Goal: Task Accomplishment & Management: Manage account settings

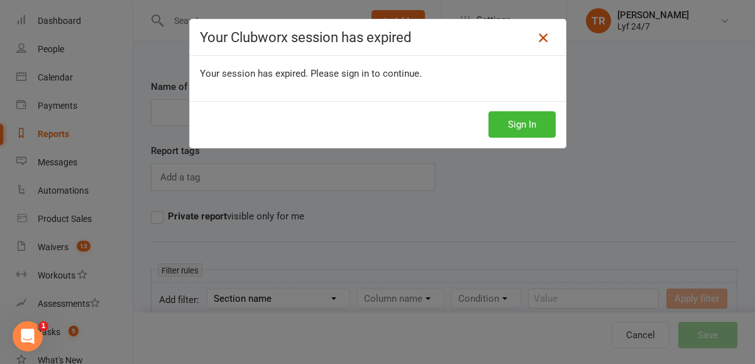
click at [539, 34] on icon at bounding box center [542, 37] width 15 height 15
click at [517, 145] on div "Sign In" at bounding box center [378, 124] width 376 height 46
click at [525, 134] on button "Sign In" at bounding box center [521, 124] width 67 height 26
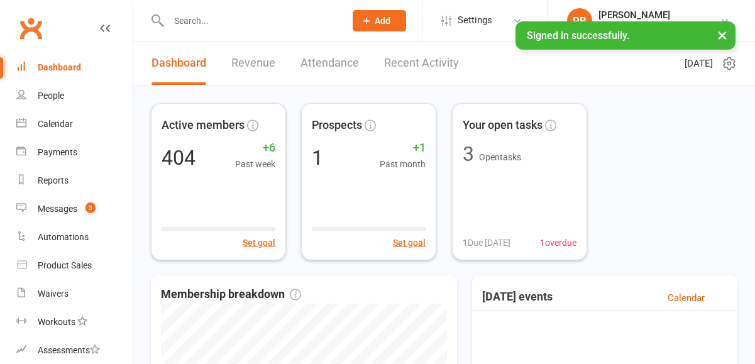
click at [231, 17] on input "text" at bounding box center [251, 21] width 172 height 18
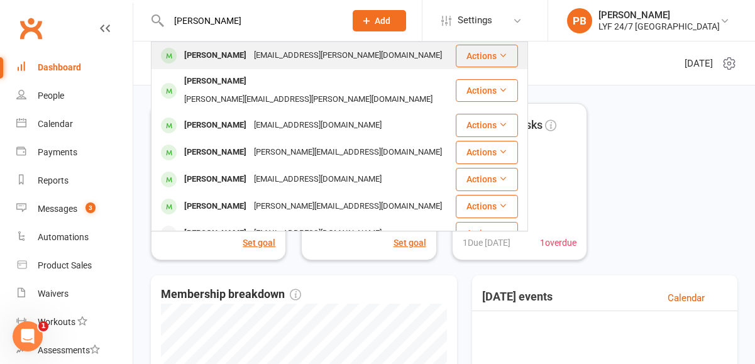
type input "[PERSON_NAME]"
click at [207, 67] on div "Shampa Kaiser shampa.kaiser@hotmail.com" at bounding box center [303, 56] width 302 height 26
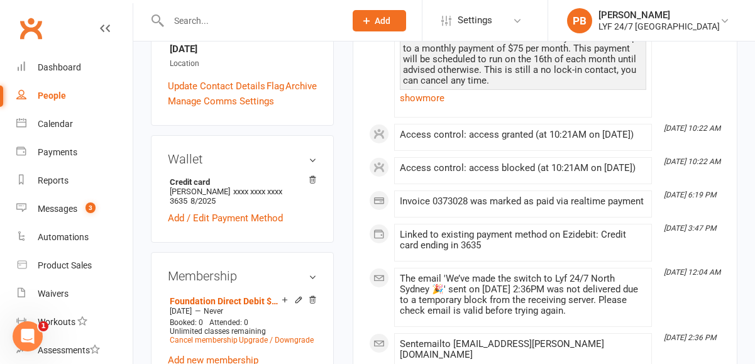
scroll to position [384, 0]
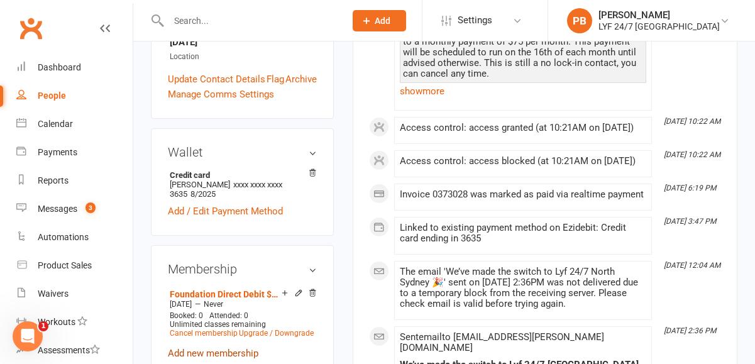
click at [210, 347] on link "Add new membership" at bounding box center [213, 352] width 90 height 11
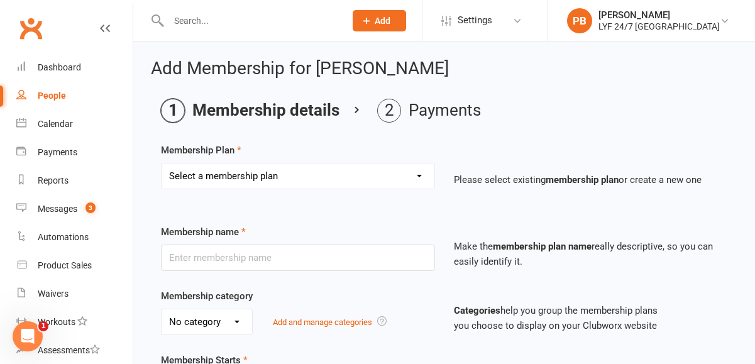
click at [344, 168] on select "Select a membership plan Create new Membership Plan Foundation Direct Debit $41…" at bounding box center [297, 175] width 273 height 25
click at [359, 176] on select "Select a membership plan Create new Membership Plan Foundation Direct Debit $41…" at bounding box center [297, 175] width 273 height 25
select select "0"
click at [232, 254] on input "text" at bounding box center [298, 257] width 274 height 26
type input "M"
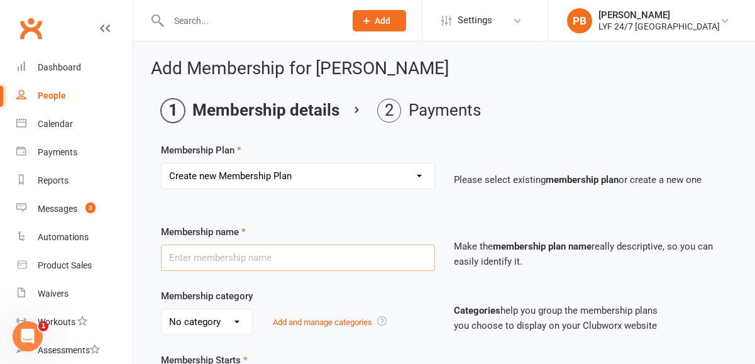
type input "$"
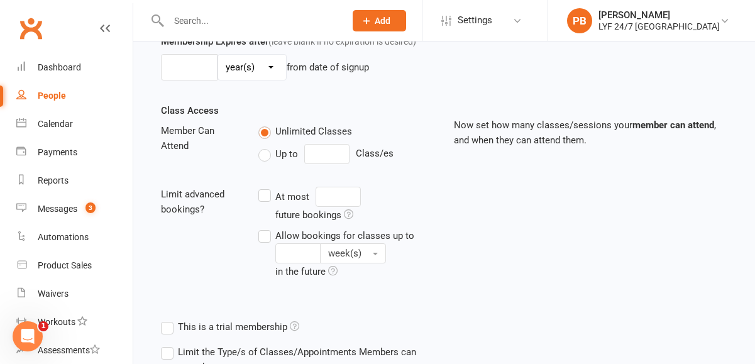
scroll to position [530, 0]
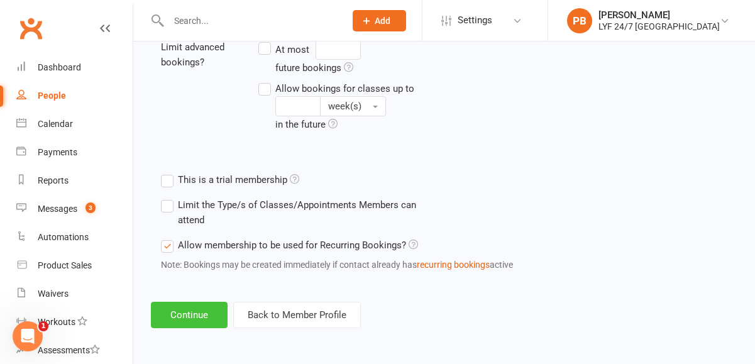
type input "NS - $75 Monthly Membership"
click at [189, 310] on button "Continue" at bounding box center [189, 315] width 77 height 26
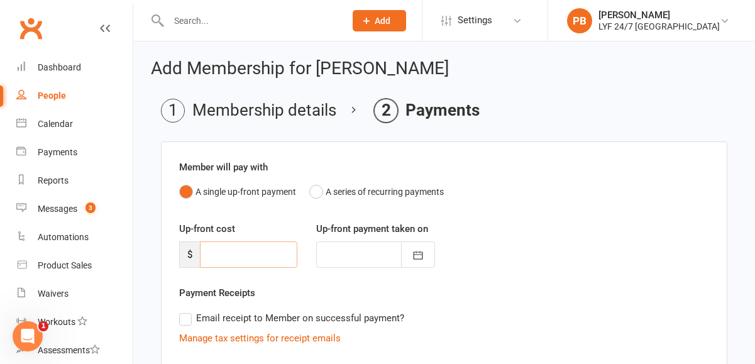
click at [250, 256] on input "number" at bounding box center [248, 254] width 97 height 26
click at [341, 189] on button "A series of recurring payments" at bounding box center [376, 192] width 134 height 24
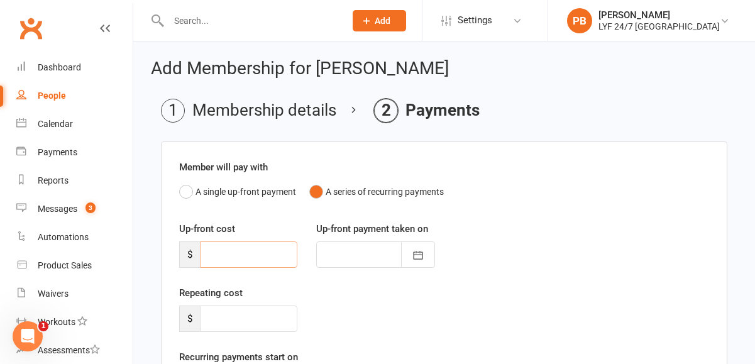
click at [229, 246] on input "number" at bounding box center [248, 254] width 97 height 26
type input "0"
click at [222, 313] on input "number" at bounding box center [248, 318] width 97 height 26
type input "0"
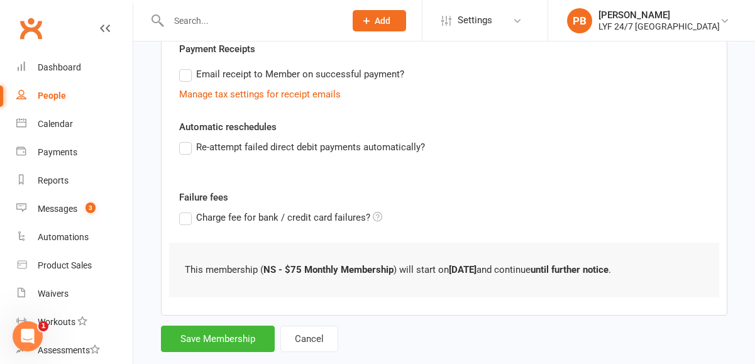
scroll to position [399, 0]
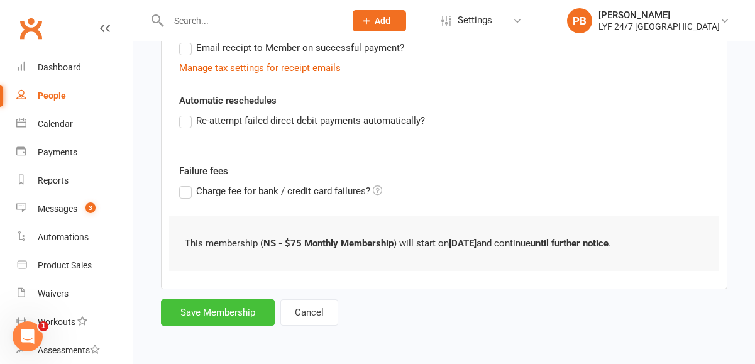
click at [217, 317] on button "Save Membership" at bounding box center [218, 312] width 114 height 26
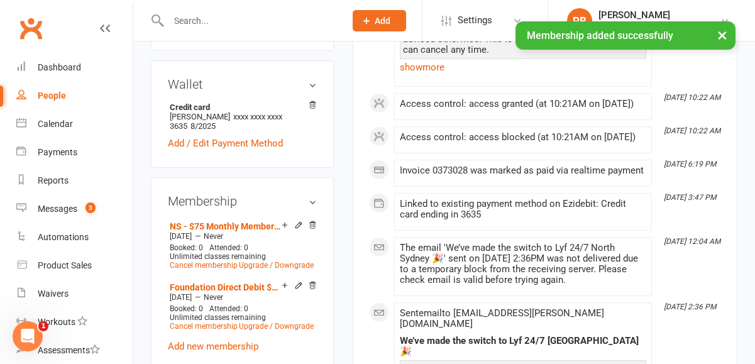
scroll to position [472, 0]
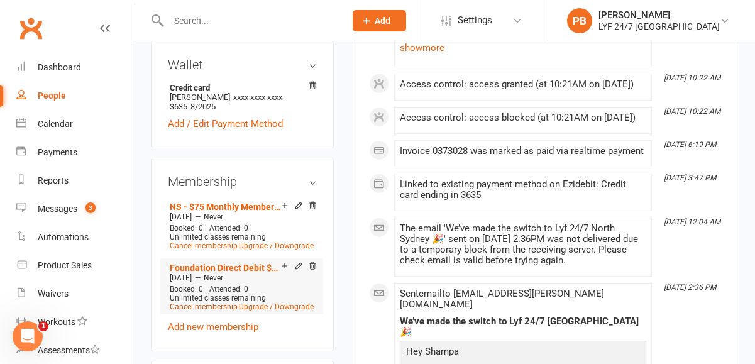
click at [209, 302] on link "Cancel membership" at bounding box center [204, 306] width 68 height 9
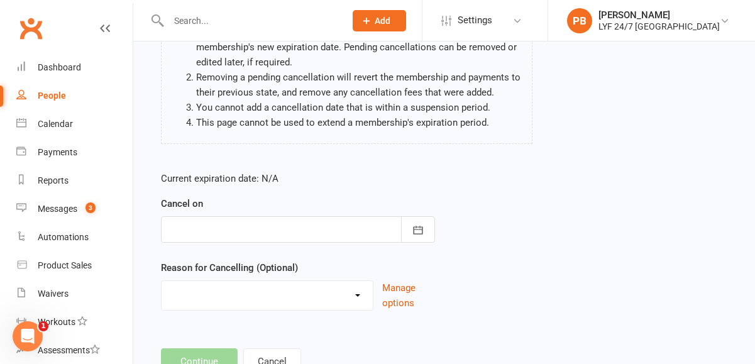
scroll to position [194, 0]
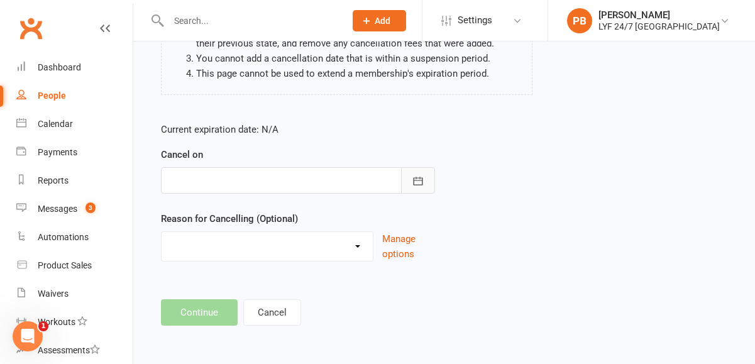
click at [419, 175] on icon "button" at bounding box center [418, 181] width 13 height 13
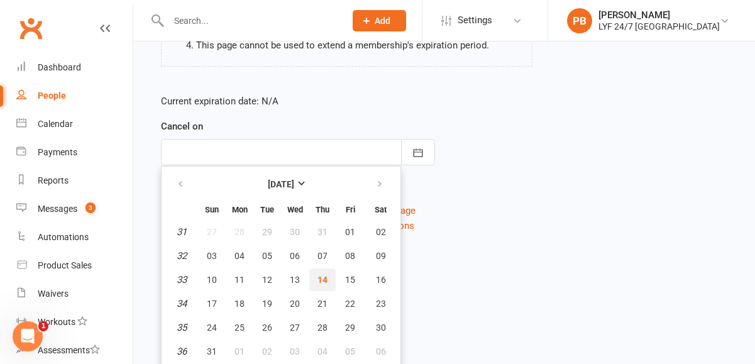
click at [324, 280] on span "14" at bounding box center [322, 280] width 10 height 10
type input "14 Aug 2025"
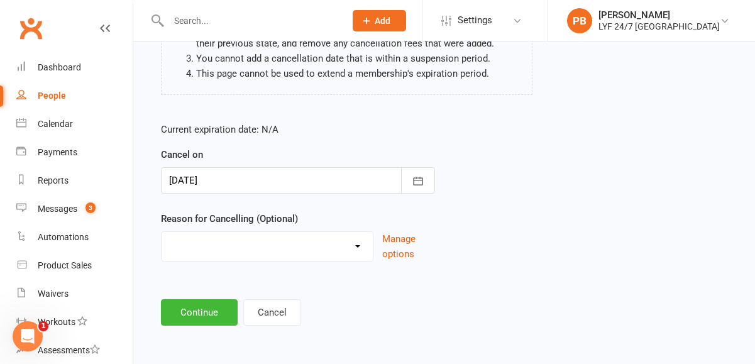
scroll to position [194, 0]
click at [179, 320] on button "Continue" at bounding box center [199, 312] width 77 height 26
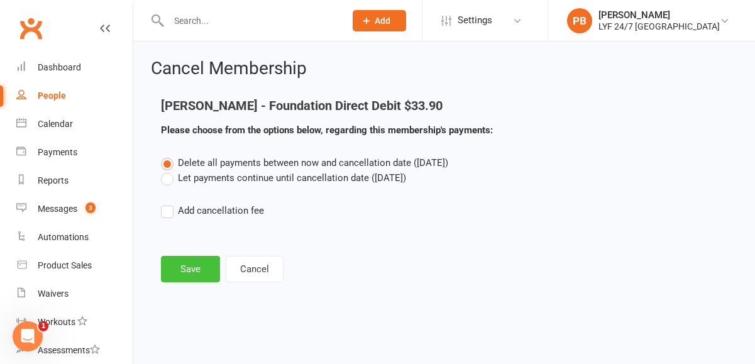
click at [166, 276] on button "Save" at bounding box center [190, 269] width 59 height 26
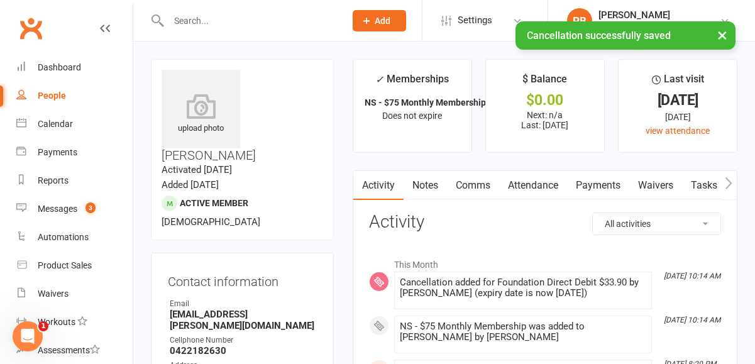
click at [603, 185] on link "Payments" at bounding box center [598, 185] width 62 height 29
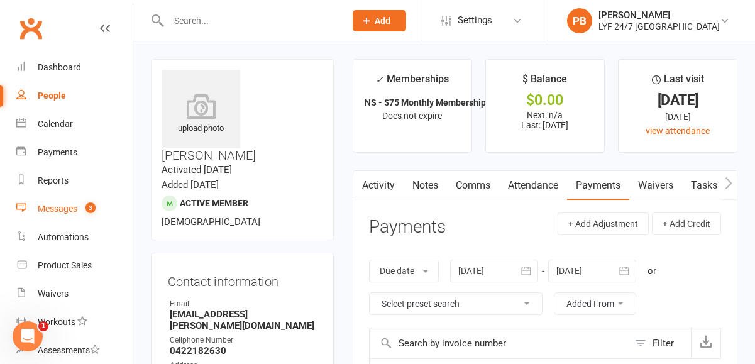
click at [55, 210] on div "Messages" at bounding box center [58, 209] width 40 height 10
click at [483, 182] on link "Comms" at bounding box center [473, 185] width 52 height 29
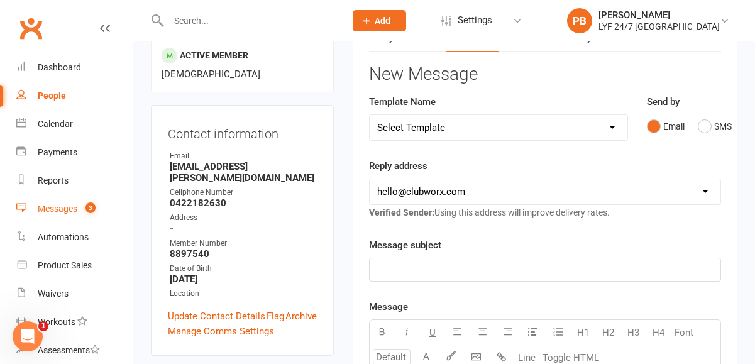
scroll to position [209, 0]
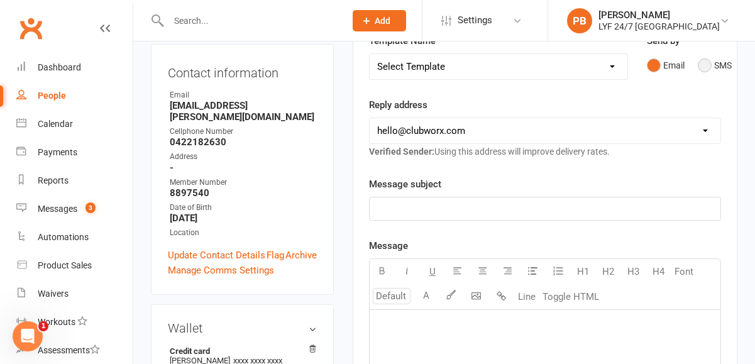
click at [711, 74] on button "SMS" at bounding box center [714, 65] width 34 height 24
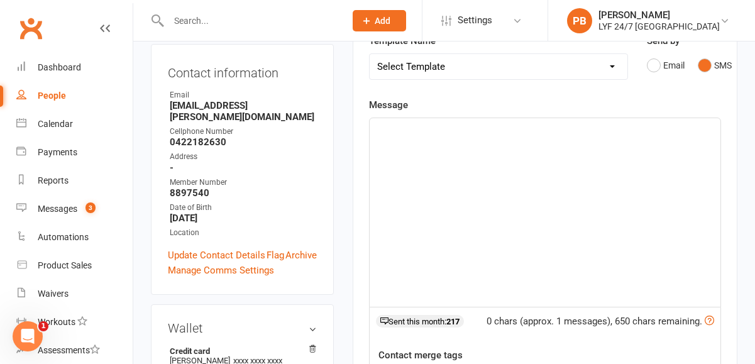
click at [455, 152] on div "﻿" at bounding box center [544, 212] width 351 height 188
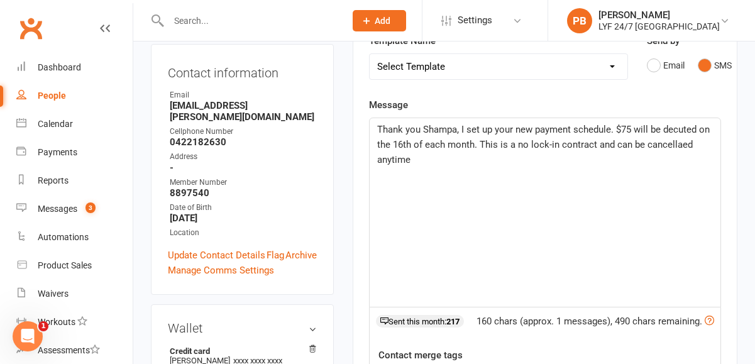
click at [682, 136] on p "Thank you Shampa, I set up your new payment schedule. $75 will be decuted on th…" at bounding box center [544, 144] width 335 height 45
click at [450, 166] on p "Thank you Shampa, I set up your new payment schedule. $75 will be decuted on th…" at bounding box center [544, 144] width 335 height 45
click at [460, 128] on span "Thank you Shampa, I set up your new payment schedule. $75 will be decuted on th…" at bounding box center [544, 144] width 335 height 41
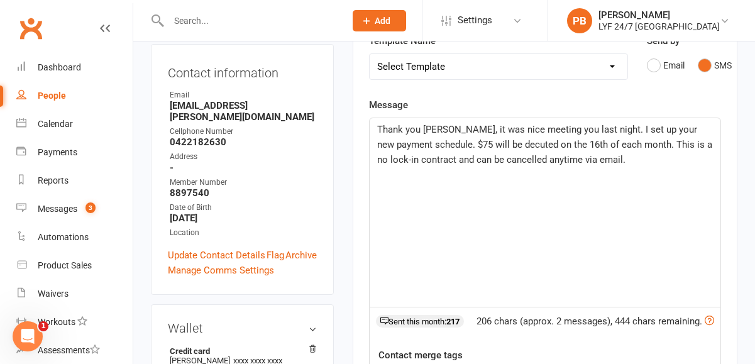
click at [517, 143] on span "Thank you Shampa, it was nice meeting you last night. I set up your new payment…" at bounding box center [545, 144] width 337 height 41
click at [637, 164] on p "Thank you Shampa, it was nice meeting you last night. I set up your new payment…" at bounding box center [544, 144] width 335 height 45
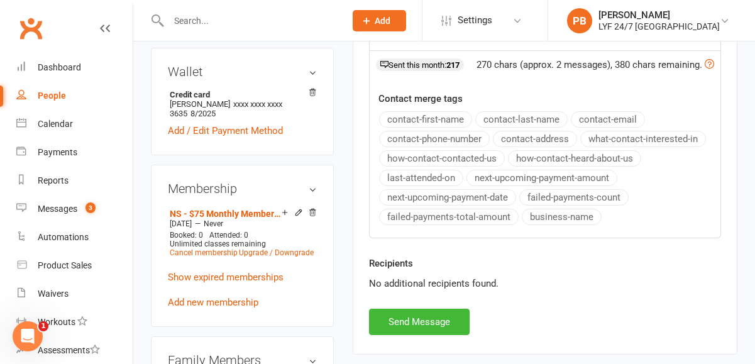
scroll to position [555, 0]
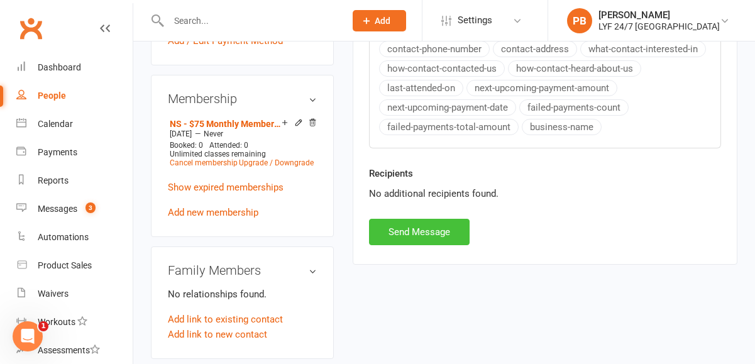
click at [401, 238] on button "Send Message" at bounding box center [419, 232] width 101 height 26
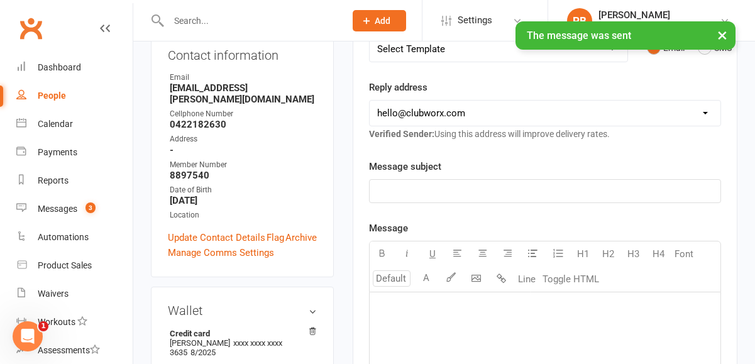
scroll to position [0, 0]
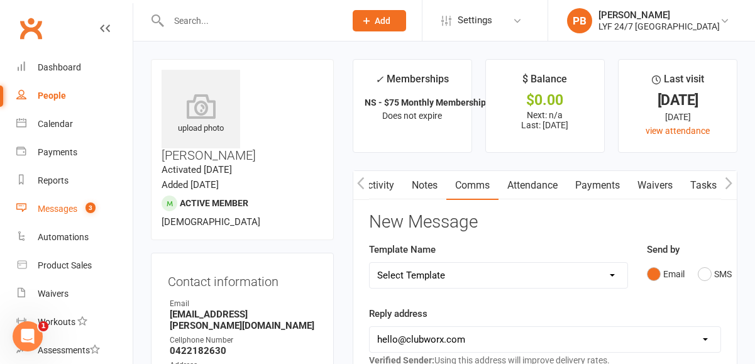
click at [60, 210] on div "Messages" at bounding box center [58, 209] width 40 height 10
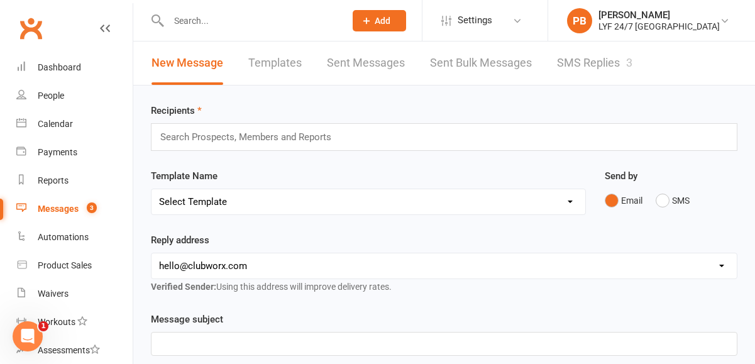
click at [585, 59] on link "SMS Replies 3" at bounding box center [594, 62] width 75 height 43
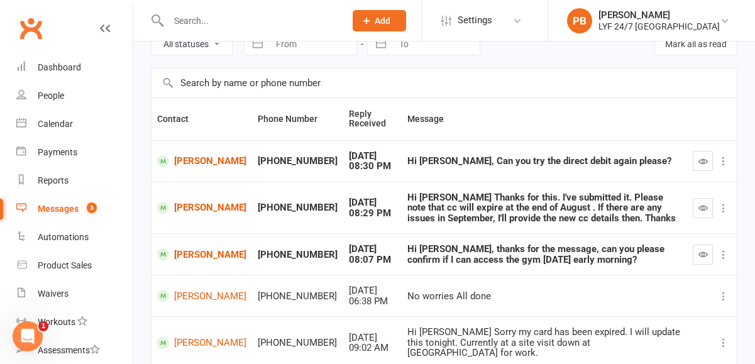
scroll to position [113, 0]
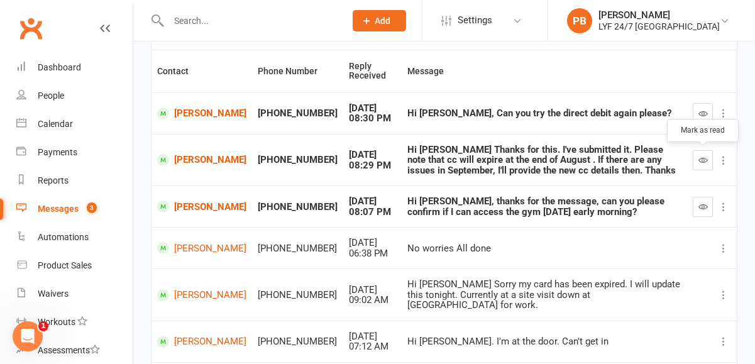
click at [700, 160] on icon "button" at bounding box center [702, 159] width 9 height 9
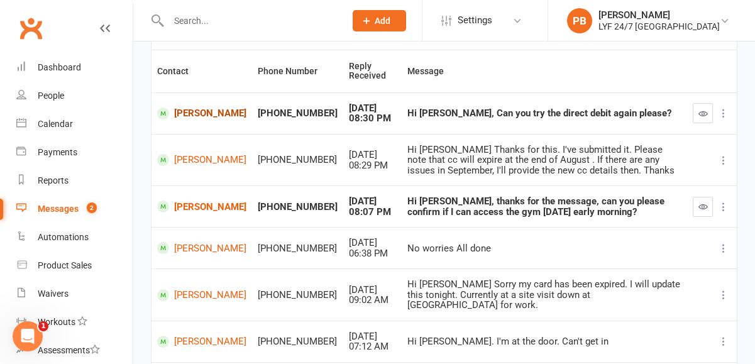
click at [196, 112] on link "Shebin Chandy" at bounding box center [201, 113] width 89 height 12
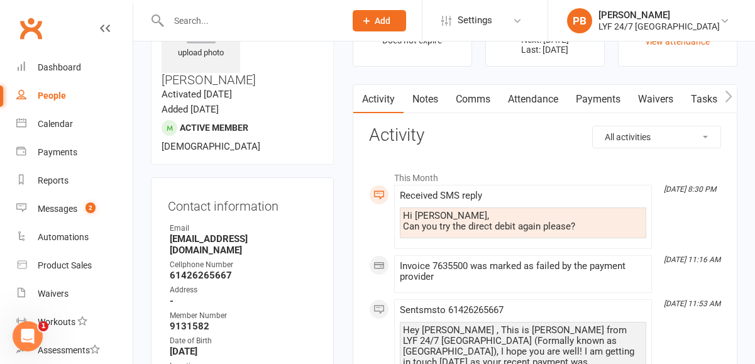
scroll to position [77, 0]
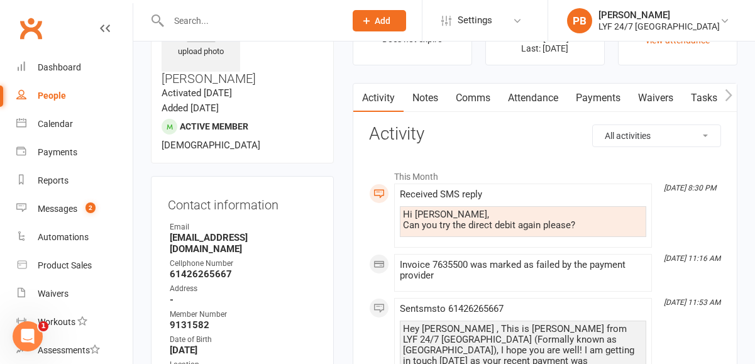
click at [589, 97] on link "Payments" at bounding box center [598, 98] width 62 height 29
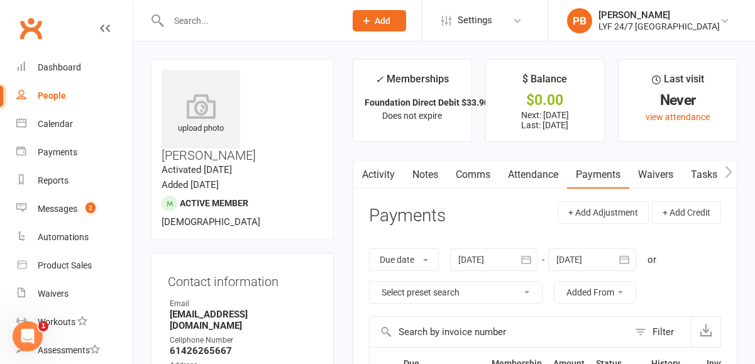
click at [381, 175] on link "Activity" at bounding box center [378, 174] width 50 height 29
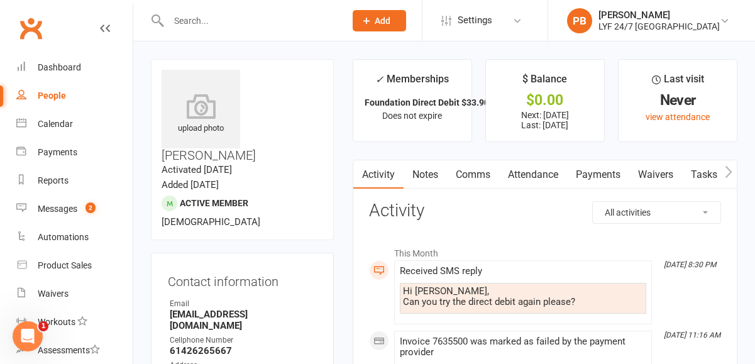
click at [440, 160] on link "Notes" at bounding box center [424, 174] width 43 height 29
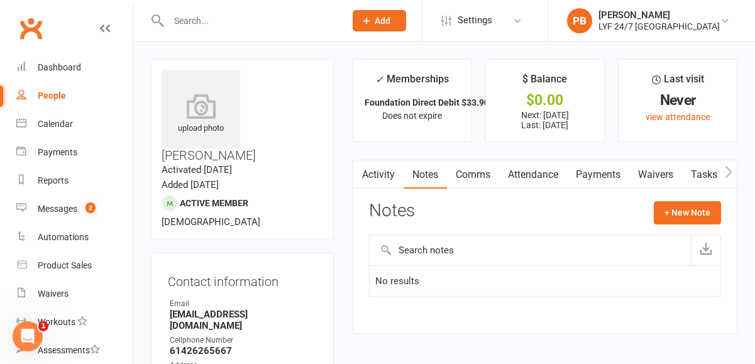
click at [381, 185] on link "Activity" at bounding box center [378, 174] width 50 height 29
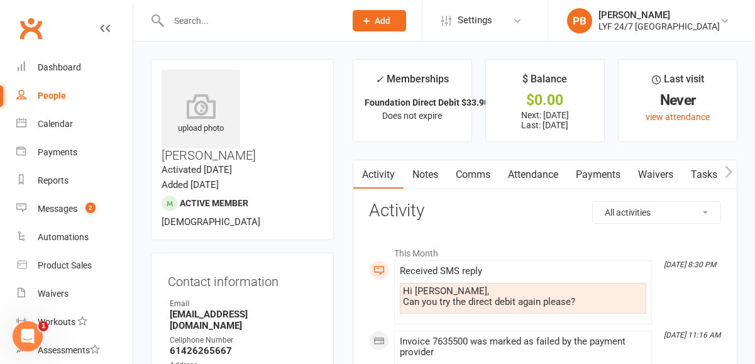
click at [479, 161] on link "Comms" at bounding box center [473, 174] width 52 height 29
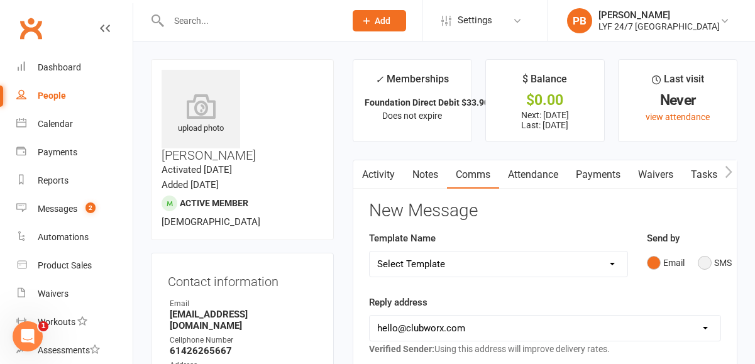
click at [712, 259] on button "SMS" at bounding box center [714, 263] width 34 height 24
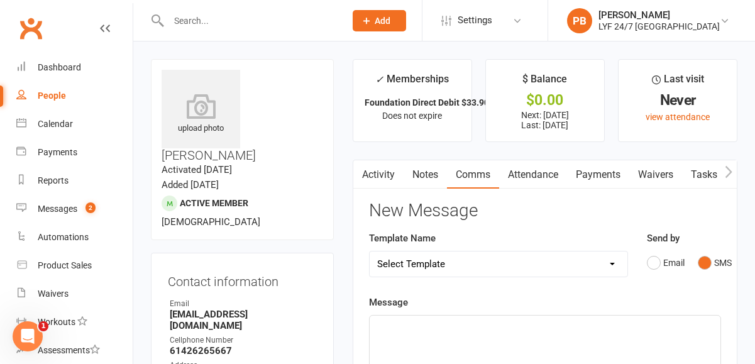
click at [513, 326] on p "﻿" at bounding box center [544, 326] width 335 height 15
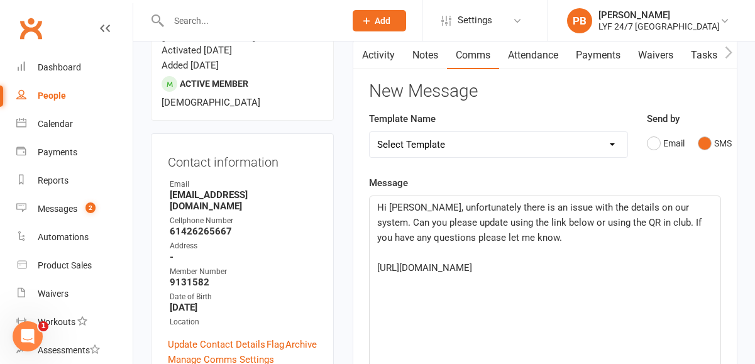
scroll to position [123, 0]
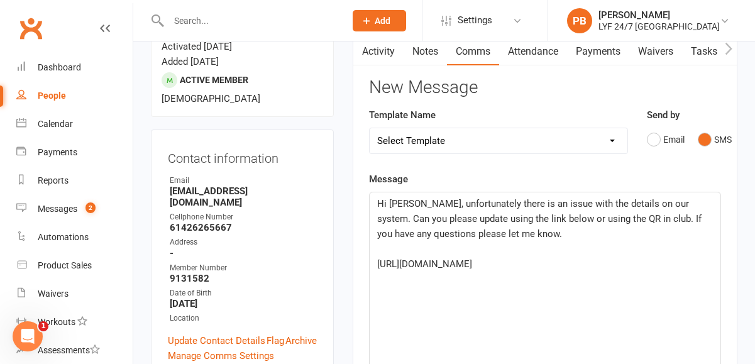
click at [587, 204] on span "Hi Shebin, unfortunately there is an issue with the details on our system. Can …" at bounding box center [540, 218] width 327 height 41
click at [207, 333] on link "Update Contact Details" at bounding box center [216, 340] width 97 height 15
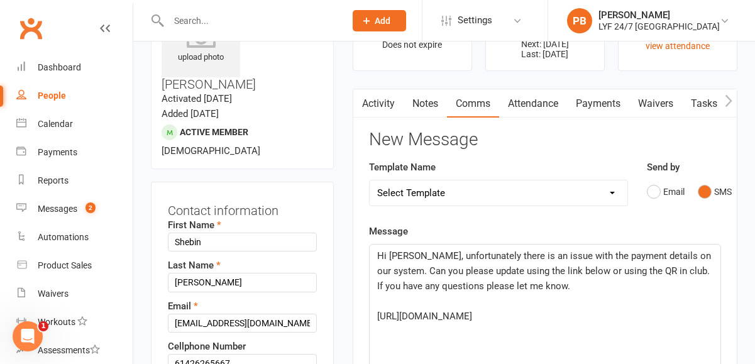
scroll to position [59, 0]
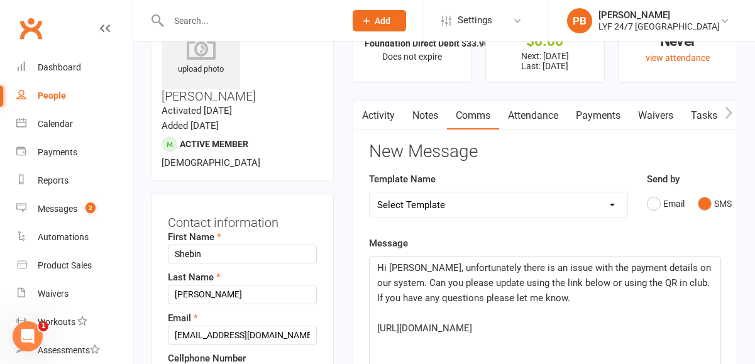
drag, startPoint x: 183, startPoint y: 339, endPoint x: 153, endPoint y: 334, distance: 31.2
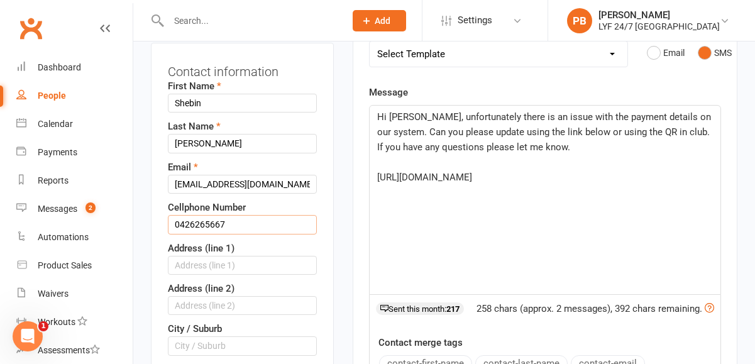
scroll to position [210, 0]
type input "0426265667"
click at [423, 119] on span "Hi Shebin, unfortunately there is an issue with the payment details on our syst…" at bounding box center [545, 131] width 336 height 41
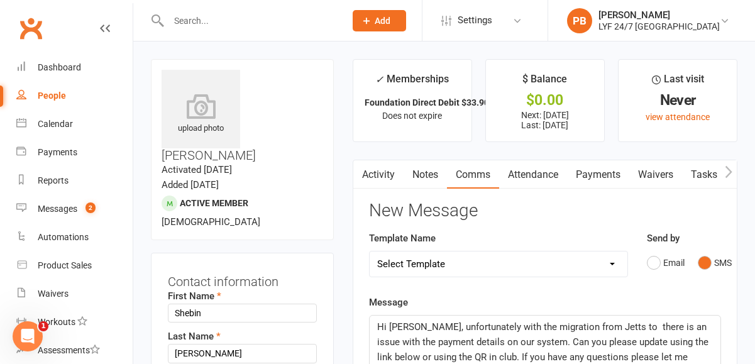
scroll to position [0, 0]
drag, startPoint x: 292, startPoint y: 90, endPoint x: 241, endPoint y: 68, distance: 55.8
click at [241, 68] on div "upload photo Shebin Chandy Activated 28 July, 2025 Added 15 July, 2025 Active m…" at bounding box center [242, 149] width 183 height 181
copy h3 "Shebin Chandy"
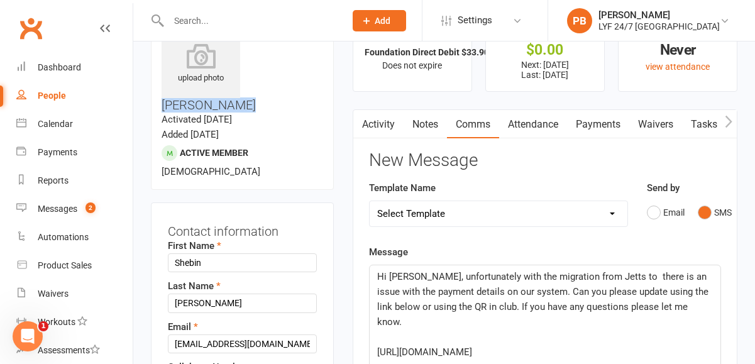
scroll to position [56, 0]
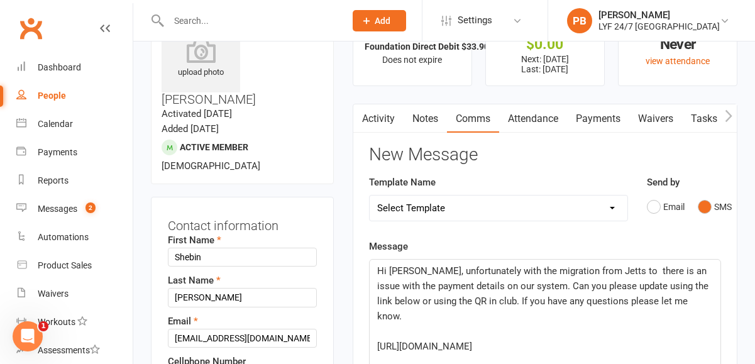
click at [614, 275] on span "Hi Shebin, unfortunately with the migration from Jetts to there is an issue wit…" at bounding box center [544, 293] width 334 height 57
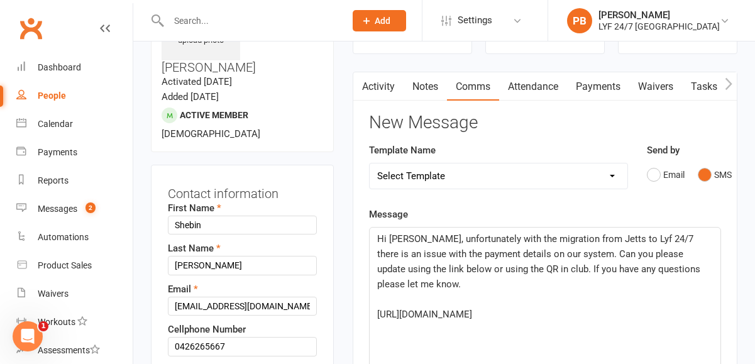
scroll to position [89, 0]
click at [511, 251] on span "Hi Shebin, unfortunately with the migration from Jetts to Lyf 24/7 there is an …" at bounding box center [539, 260] width 325 height 57
click at [516, 268] on span "Hi Shebin, unfortunately with the migration from Jetts to Lyf 24/7 there is an …" at bounding box center [546, 260] width 338 height 57
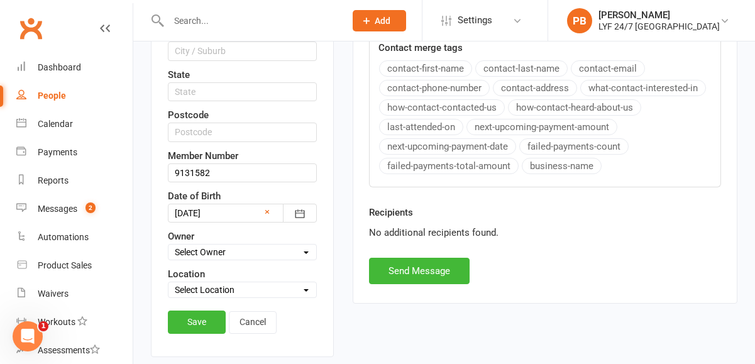
scroll to position [555, 0]
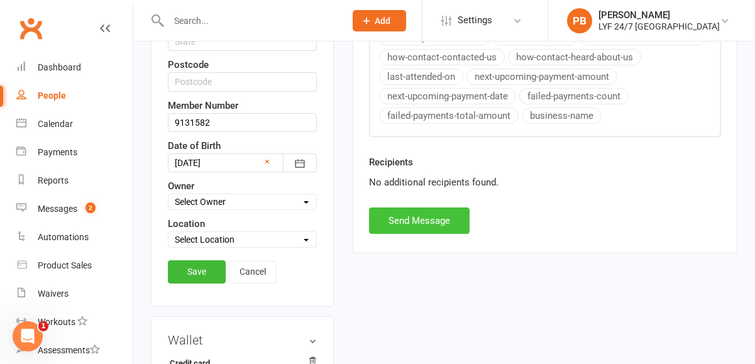
click at [436, 229] on button "Send Message" at bounding box center [419, 220] width 101 height 26
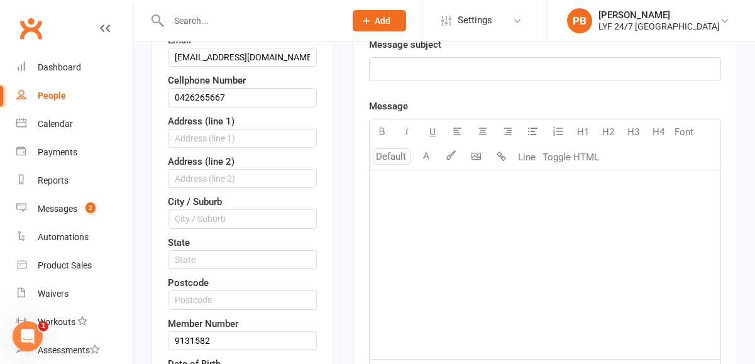
scroll to position [0, 0]
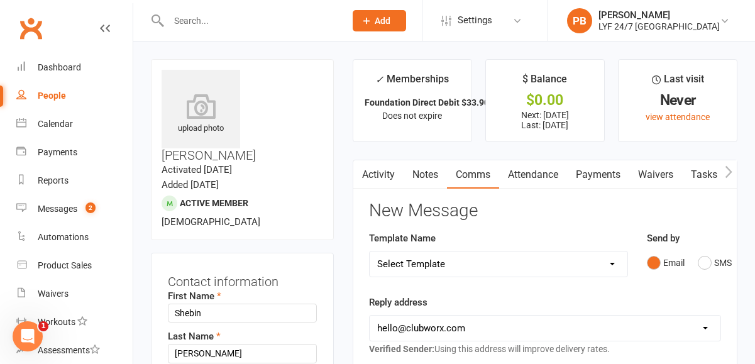
click at [219, 28] on input "text" at bounding box center [251, 21] width 172 height 18
paste input "Tatjana Radmanovic"
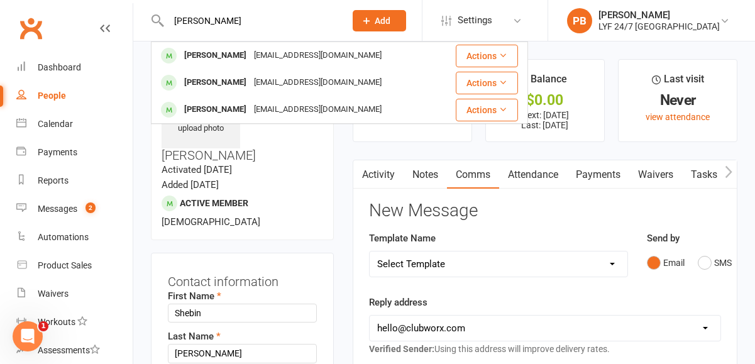
drag, startPoint x: 207, startPoint y: 21, endPoint x: 164, endPoint y: 14, distance: 44.0
click at [164, 14] on div "Tatjana Radmanovic Dejan Tubinovic dejan.tubinovic10@gmail.com Actions Srdjan S…" at bounding box center [243, 20] width 185 height 41
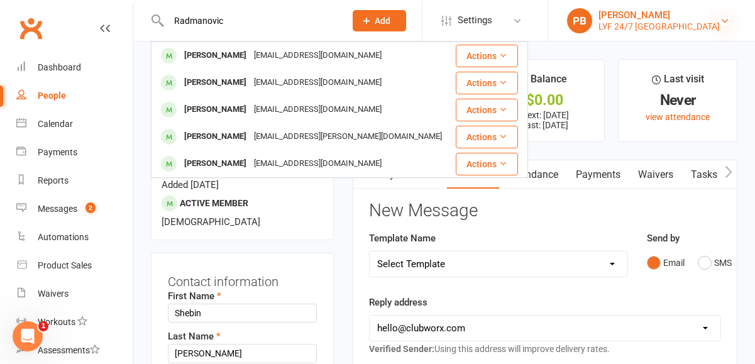
type input "Radmanovic"
click at [724, 25] on icon at bounding box center [724, 21] width 10 height 10
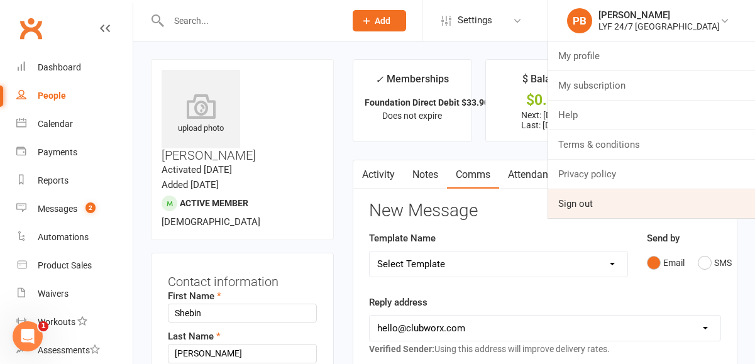
click at [637, 197] on link "Sign out" at bounding box center [651, 203] width 207 height 29
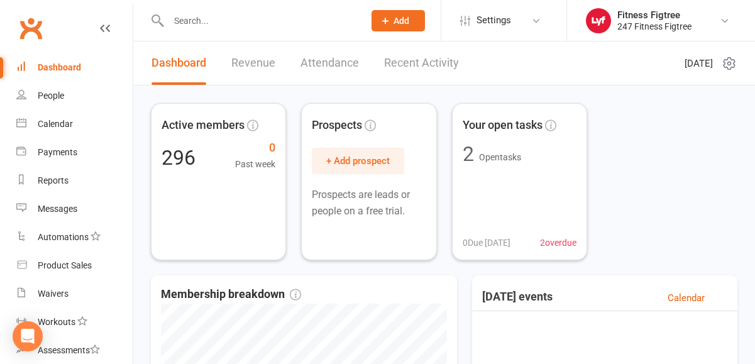
click at [259, 18] on input "text" at bounding box center [260, 21] width 190 height 18
paste input "Kiara Shaw"
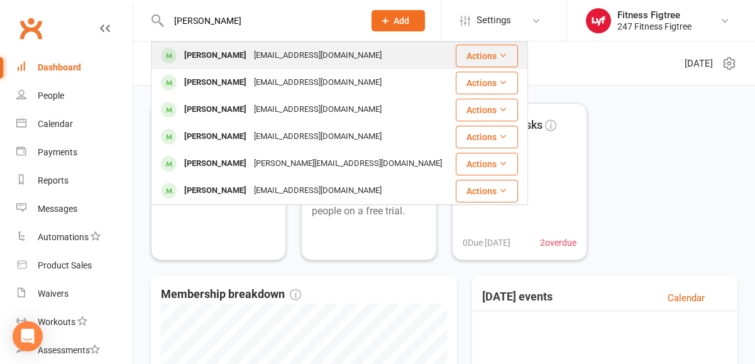
type input "Kiara Shaw"
click at [250, 53] on div "kiarashaw04@outlook.com.au" at bounding box center [317, 55] width 135 height 18
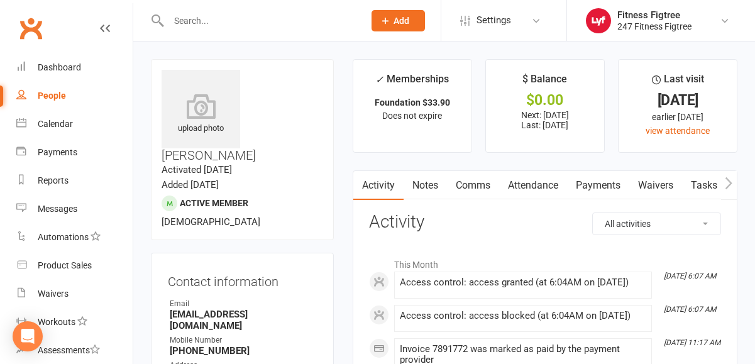
click at [605, 188] on link "Payments" at bounding box center [598, 185] width 62 height 29
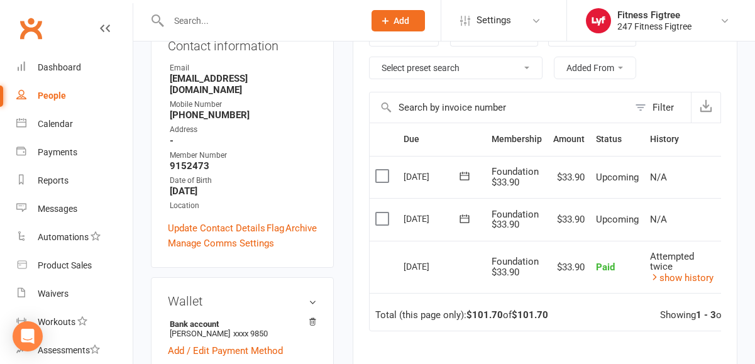
scroll to position [412, 0]
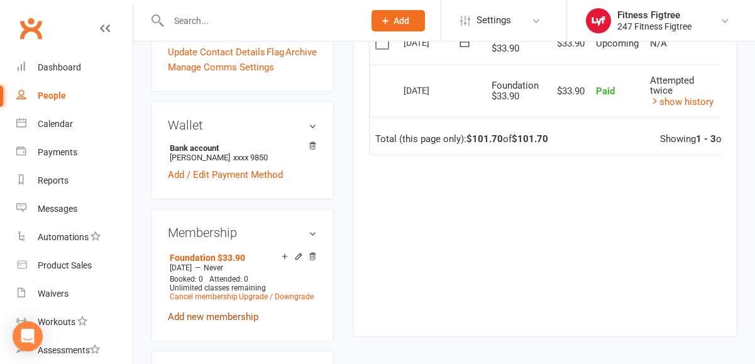
click at [212, 311] on link "Add new membership" at bounding box center [213, 316] width 90 height 11
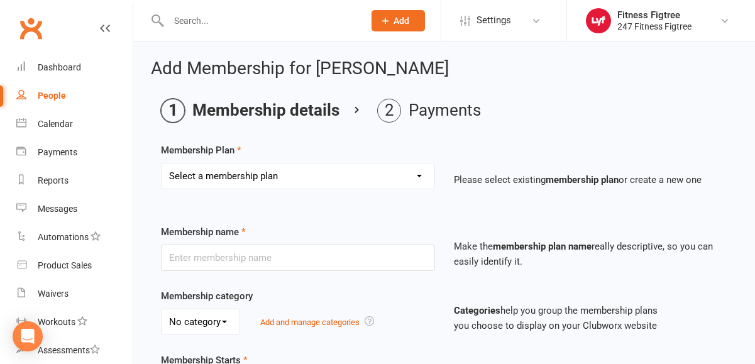
click at [330, 177] on select "Select a membership plan Create new Membership Plan Youth $33.90 Youth $29.90 F…" at bounding box center [297, 175] width 273 height 25
select select "13"
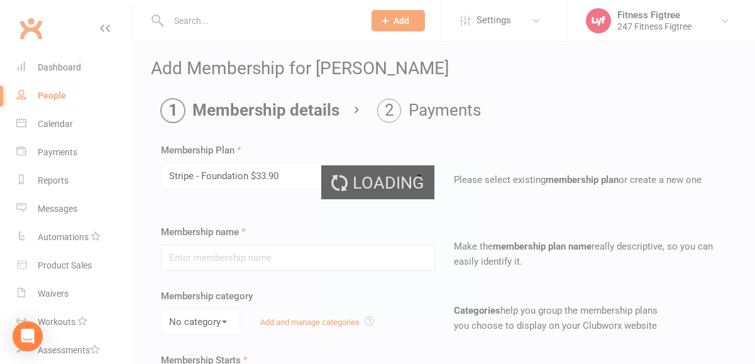
type input "Stripe - Foundation $33.90"
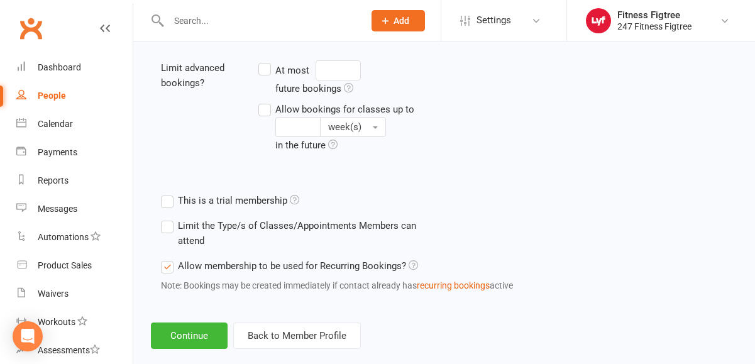
scroll to position [530, 0]
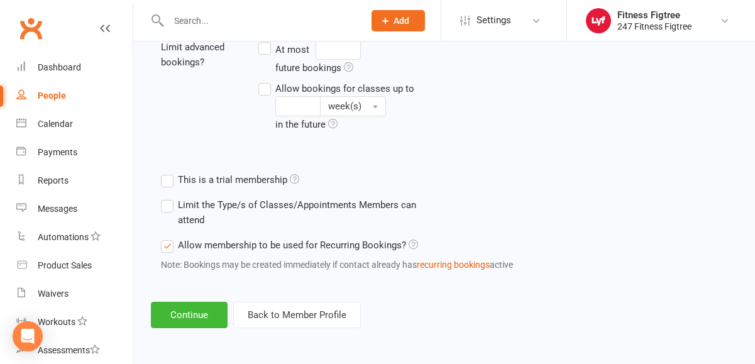
click at [187, 319] on button "Continue" at bounding box center [189, 315] width 77 height 26
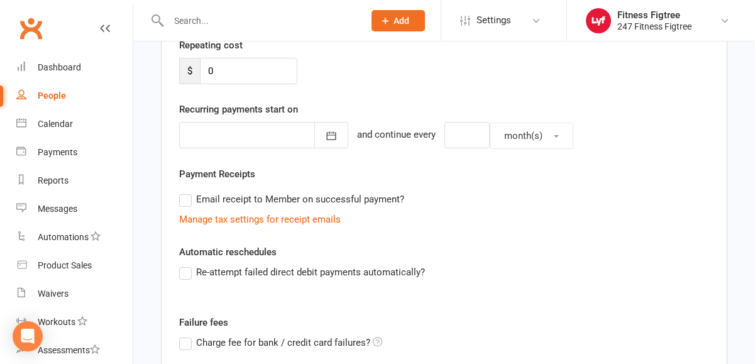
scroll to position [369, 0]
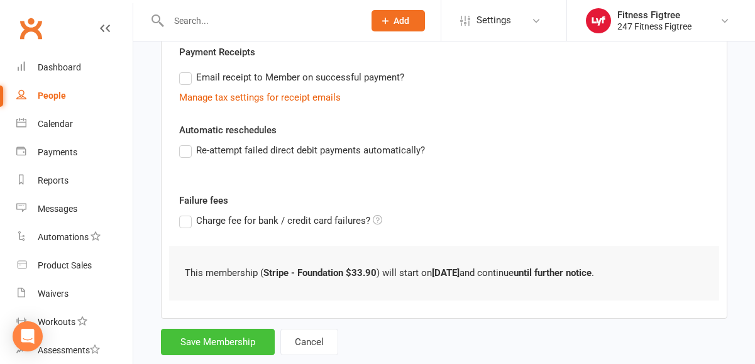
click at [222, 347] on button "Save Membership" at bounding box center [218, 342] width 114 height 26
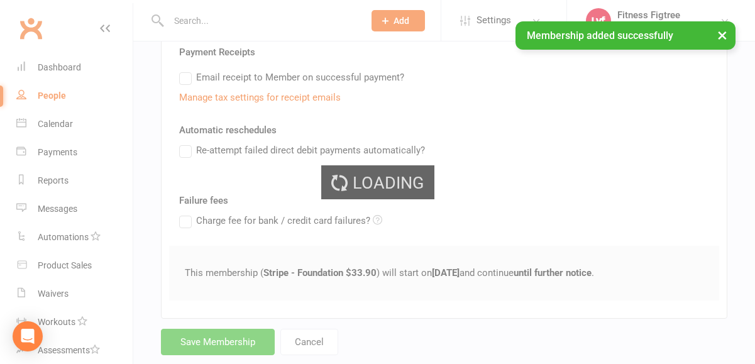
scroll to position [376, 0]
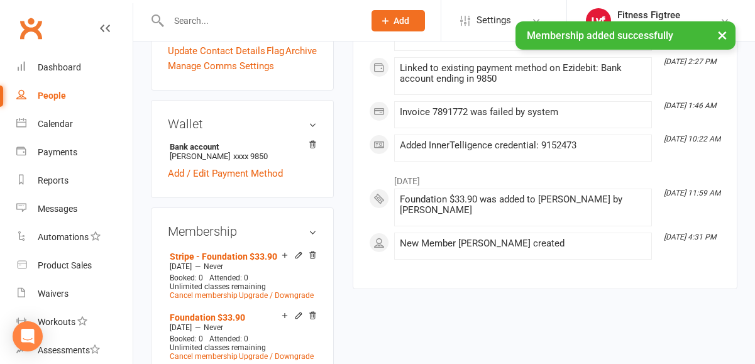
scroll to position [425, 0]
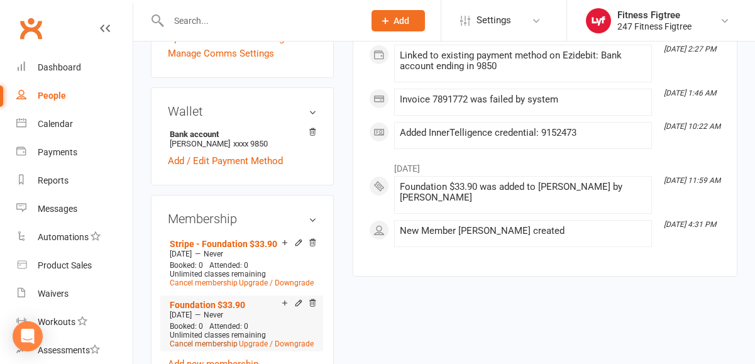
click at [190, 339] on link "Cancel membership" at bounding box center [204, 343] width 68 height 9
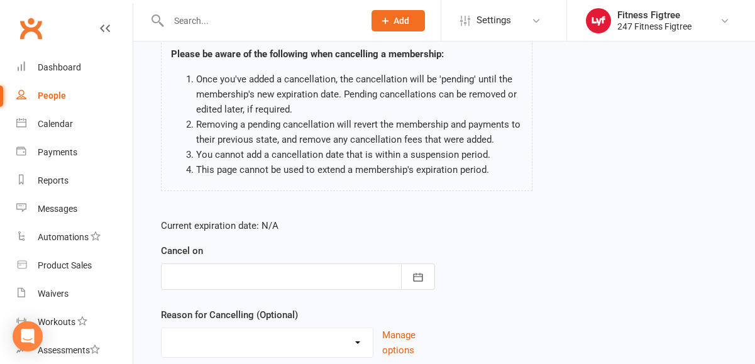
scroll to position [194, 0]
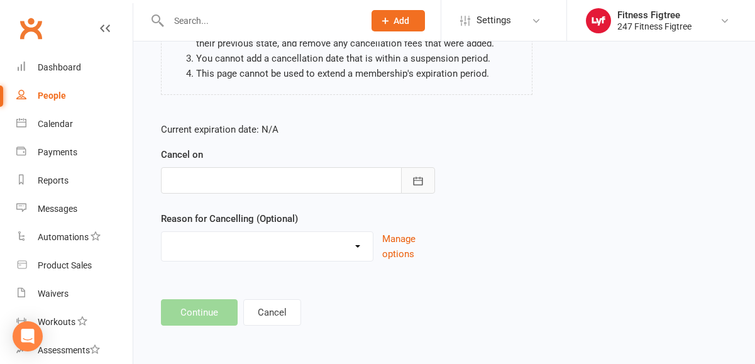
click at [427, 182] on button "button" at bounding box center [418, 180] width 34 height 26
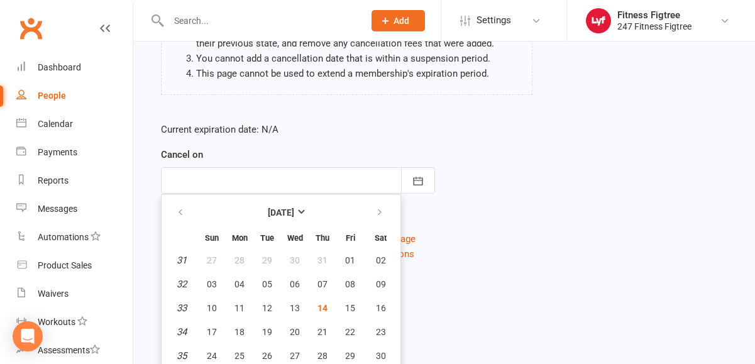
scroll to position [222, 0]
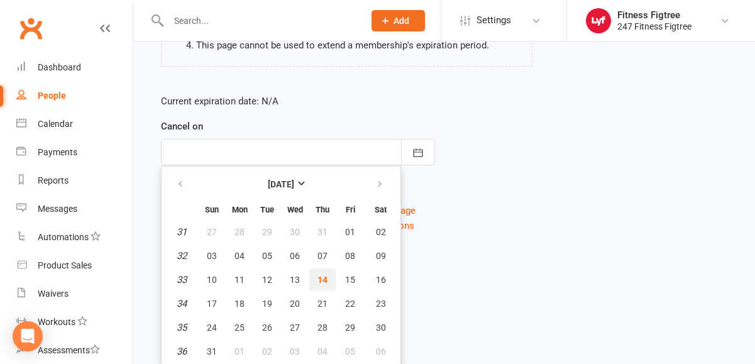
click at [326, 280] on span "14" at bounding box center [322, 280] width 10 height 10
type input "14 Aug 2025"
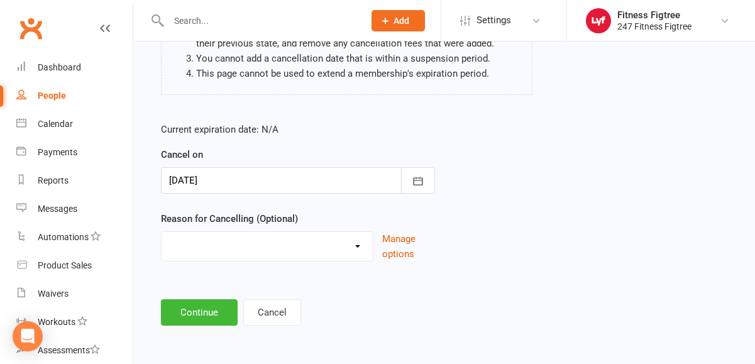
scroll to position [194, 0]
click at [361, 240] on select "Holiday Injury Moving Stripe Migration The Great Migration Other reason" at bounding box center [266, 244] width 211 height 25
select select "3"
click at [183, 317] on button "Continue" at bounding box center [199, 312] width 77 height 26
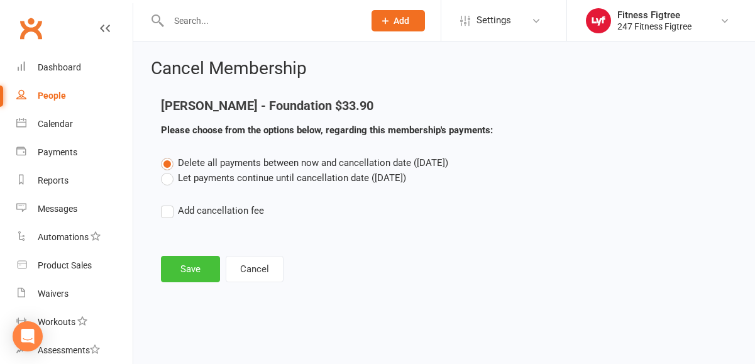
click at [197, 277] on button "Save" at bounding box center [190, 269] width 59 height 26
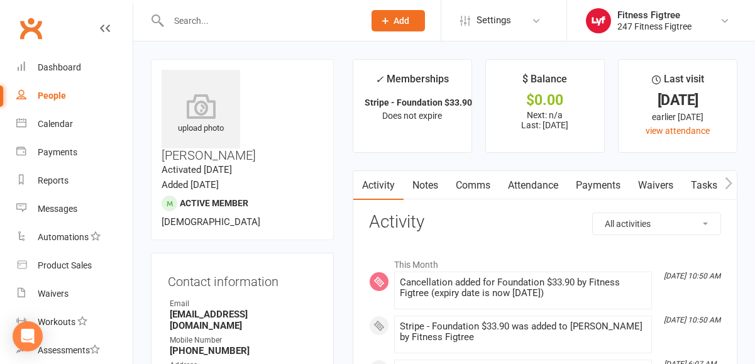
click at [227, 18] on input "text" at bounding box center [260, 21] width 190 height 18
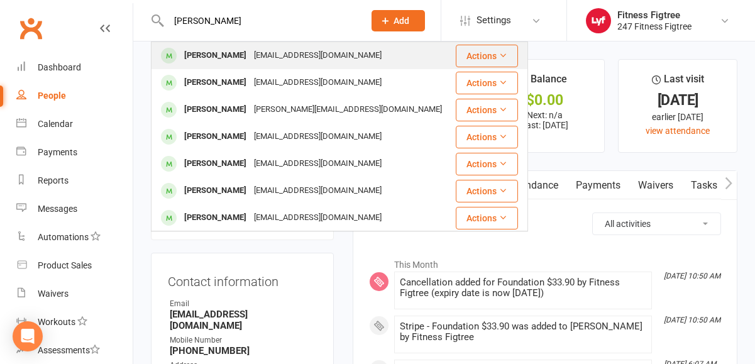
type input "shane"
click at [237, 55] on div "Shane Tedstone" at bounding box center [215, 55] width 70 height 18
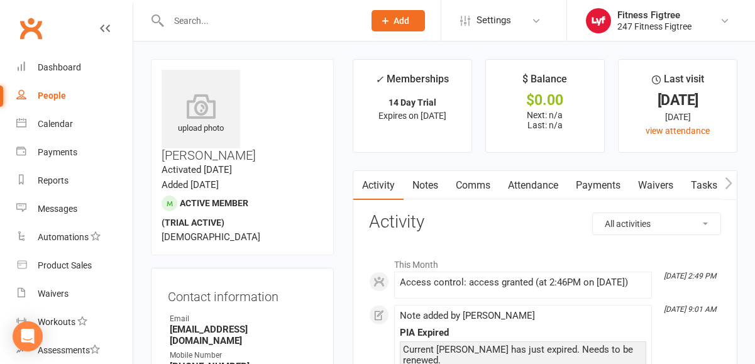
scroll to position [225, 0]
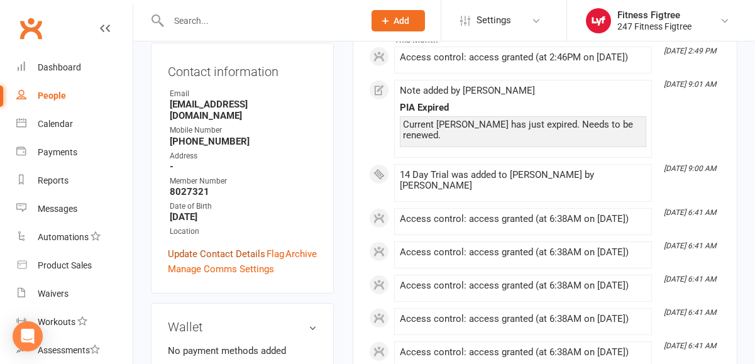
click at [198, 246] on link "Update Contact Details" at bounding box center [216, 253] width 97 height 15
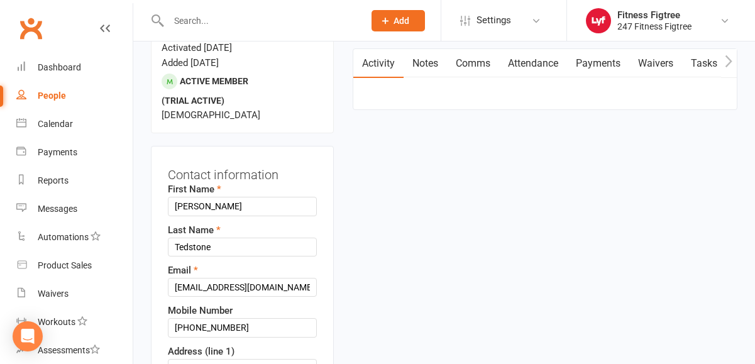
scroll to position [123, 0]
drag, startPoint x: 188, startPoint y: 292, endPoint x: 145, endPoint y: 291, distance: 43.4
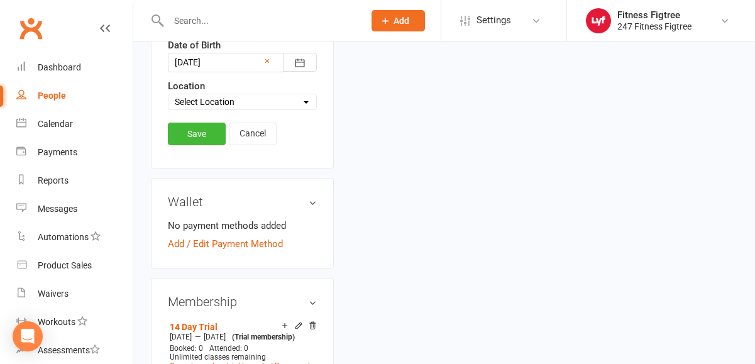
scroll to position [679, 0]
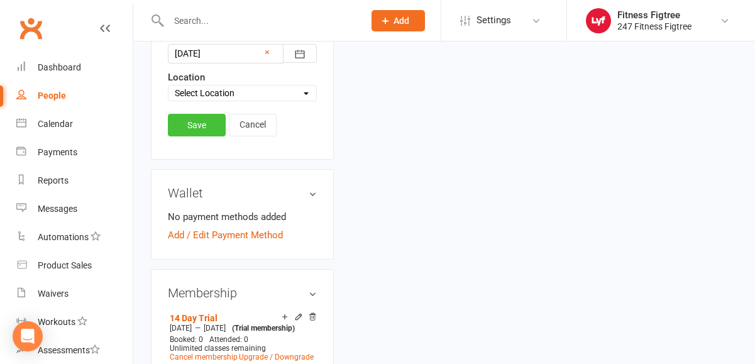
type input "0424044083"
click at [181, 114] on link "Save" at bounding box center [197, 125] width 58 height 23
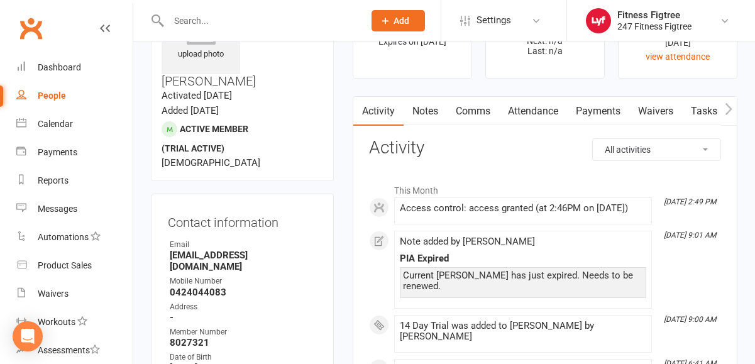
scroll to position [77, 0]
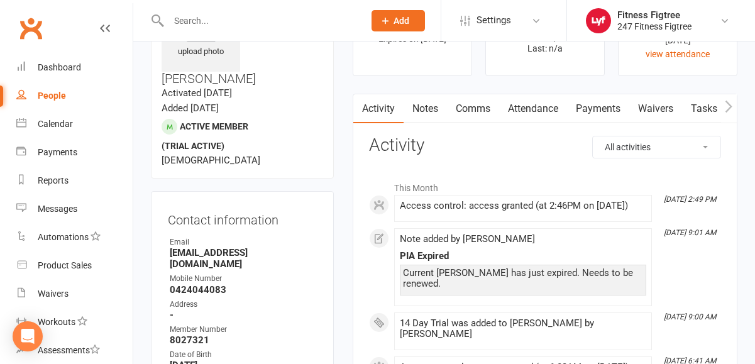
click at [476, 108] on link "Comms" at bounding box center [473, 108] width 52 height 29
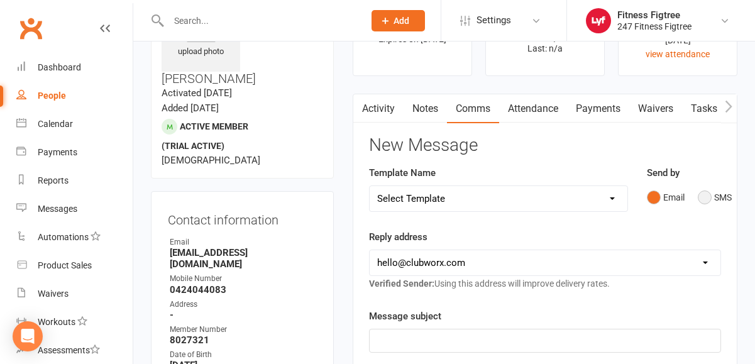
click at [714, 201] on button "SMS" at bounding box center [714, 197] width 34 height 24
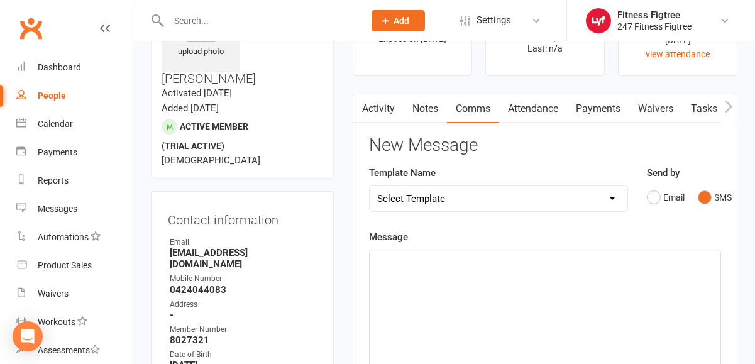
click at [477, 289] on div "﻿" at bounding box center [544, 344] width 351 height 188
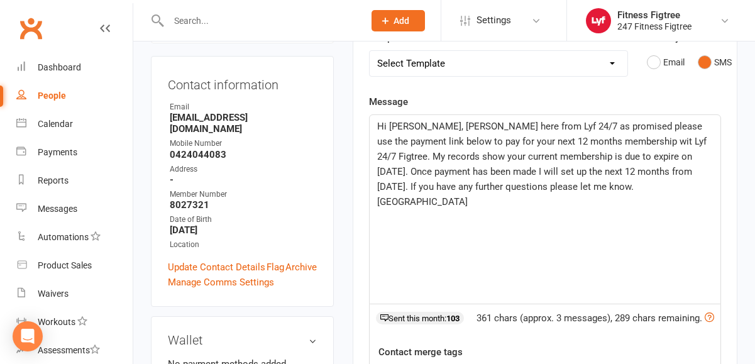
scroll to position [213, 0]
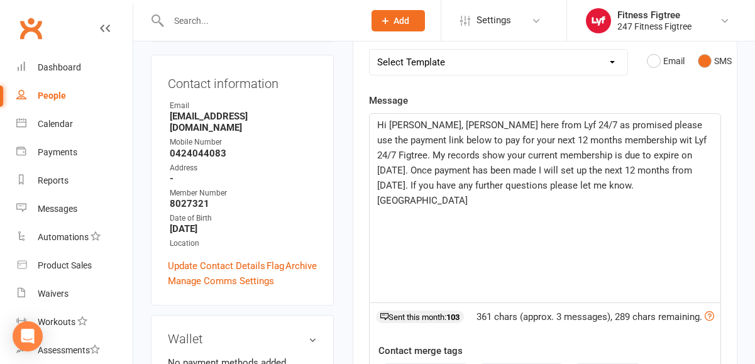
click at [677, 139] on span "Hi Shane, Tahlia here from Lyf 24/7 as promised please use the payment link bel…" at bounding box center [543, 162] width 332 height 87
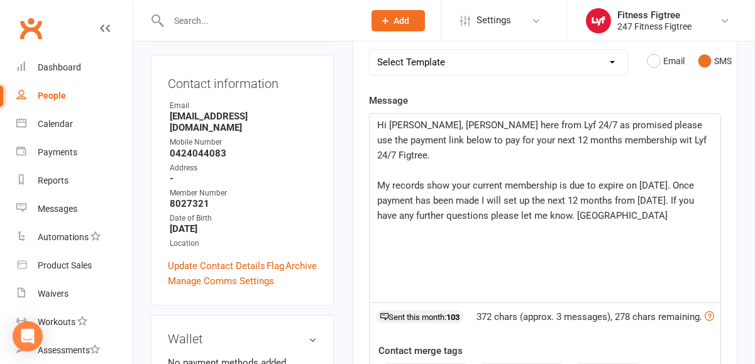
click at [510, 163] on p "﻿" at bounding box center [544, 170] width 335 height 15
click at [667, 201] on p "My records show your current membership is due to expire on 4th Sept 2025. Once…" at bounding box center [544, 200] width 335 height 45
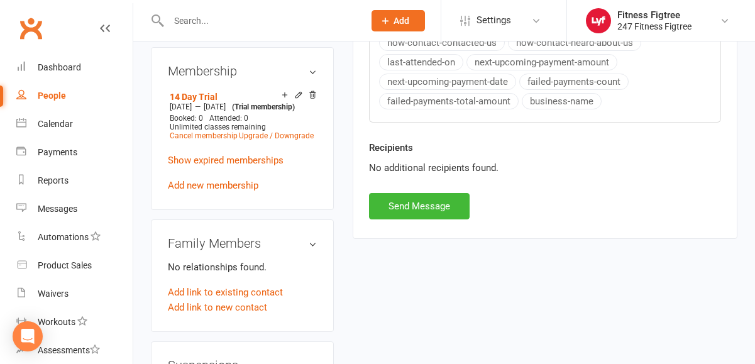
scroll to position [535, 0]
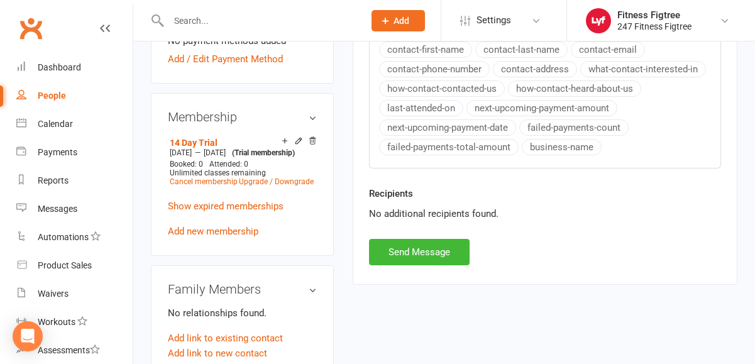
click at [412, 252] on button "Send Message" at bounding box center [419, 252] width 101 height 26
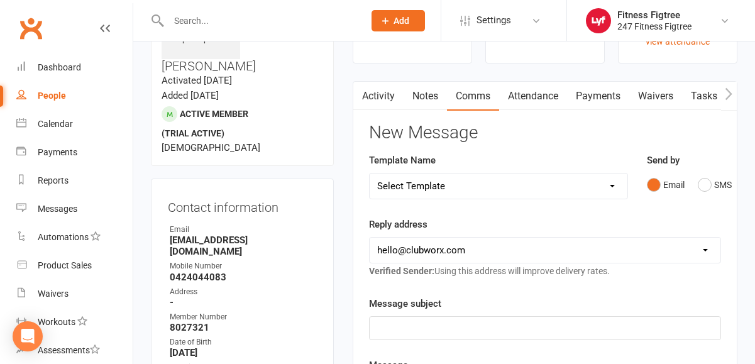
scroll to position [0, 0]
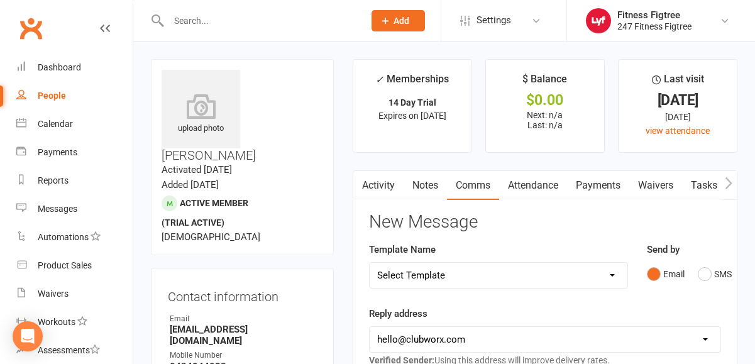
click at [220, 31] on div at bounding box center [253, 20] width 204 height 41
click at [231, 17] on input "text" at bounding box center [260, 21] width 190 height 18
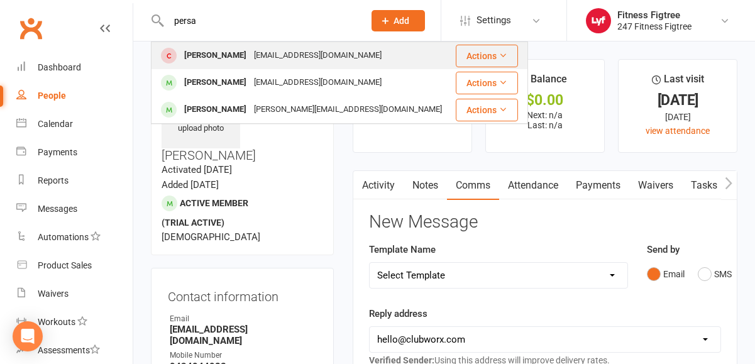
type input "persa"
click at [224, 63] on div "Persa Radojicic" at bounding box center [215, 55] width 70 height 18
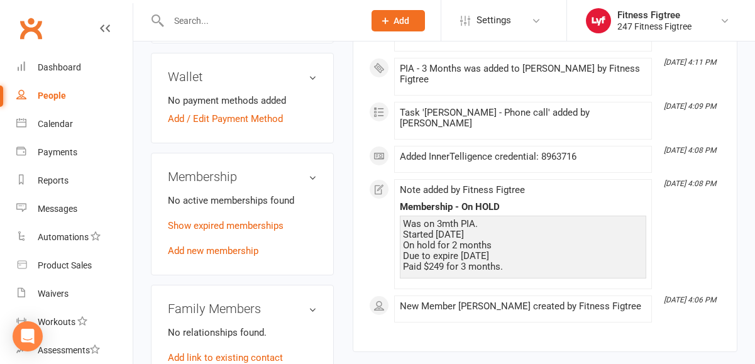
scroll to position [552, 0]
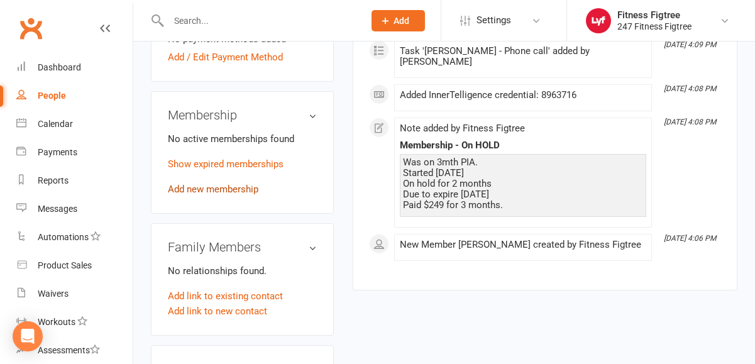
click at [215, 183] on link "Add new membership" at bounding box center [213, 188] width 90 height 11
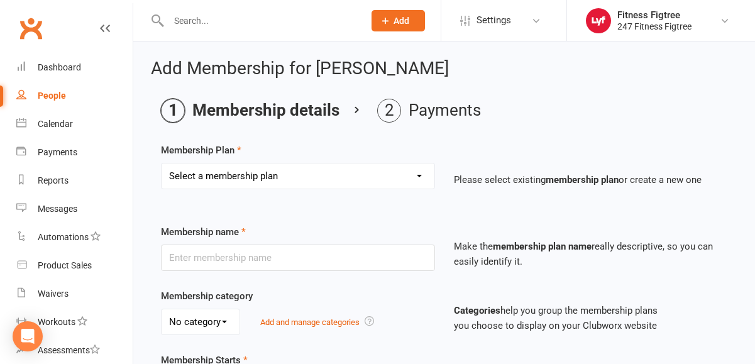
click at [309, 159] on div "Membership Plan Select a membership plan Create new Membership Plan Youth $33.9…" at bounding box center [444, 175] width 566 height 64
click at [301, 172] on select "Select a membership plan Create new Membership Plan Youth $33.90 Youth $29.90 F…" at bounding box center [297, 175] width 273 height 25
select select "18"
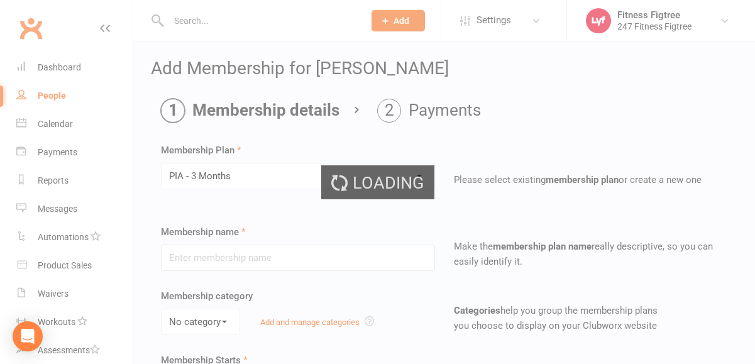
type input "PIA - 3 Months"
type input "3"
select select "2"
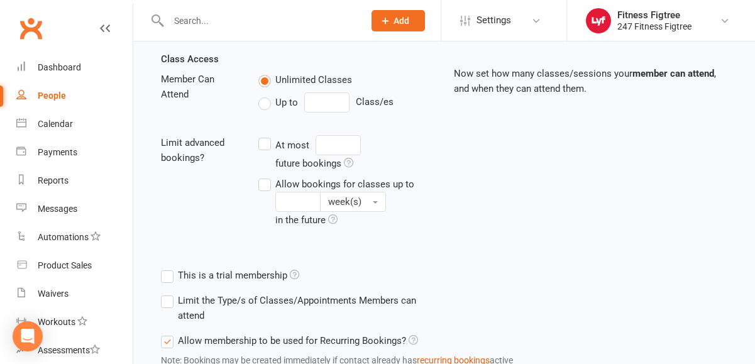
scroll to position [530, 0]
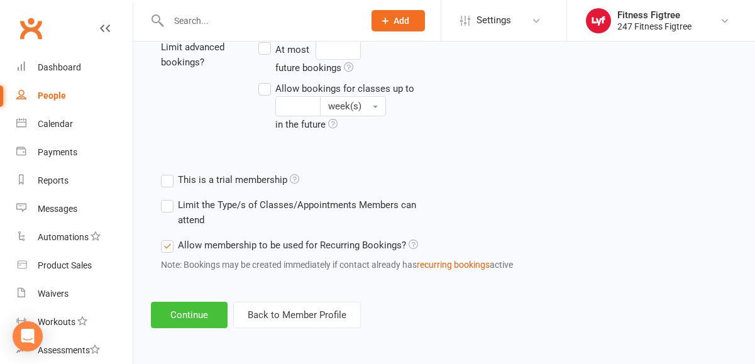
click at [182, 319] on button "Continue" at bounding box center [189, 315] width 77 height 26
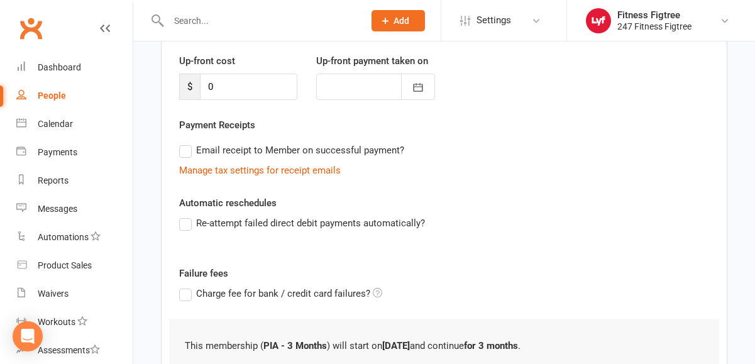
scroll to position [270, 0]
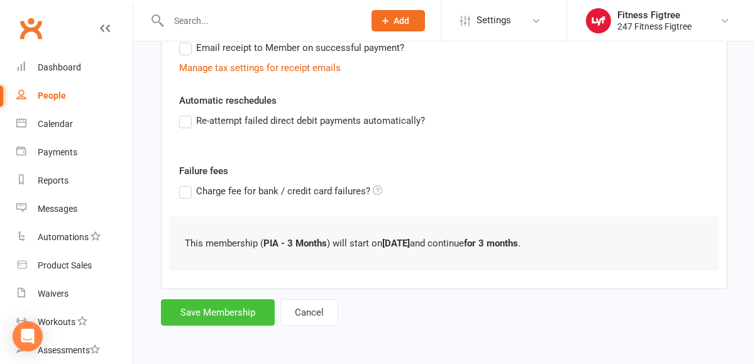
click at [184, 312] on button "Save Membership" at bounding box center [218, 312] width 114 height 26
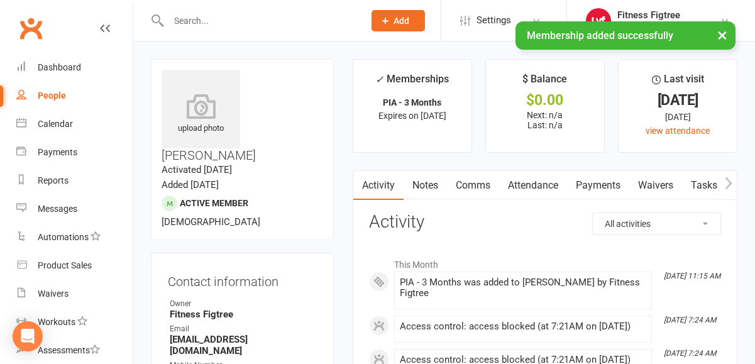
click at [423, 185] on link "Notes" at bounding box center [424, 185] width 43 height 29
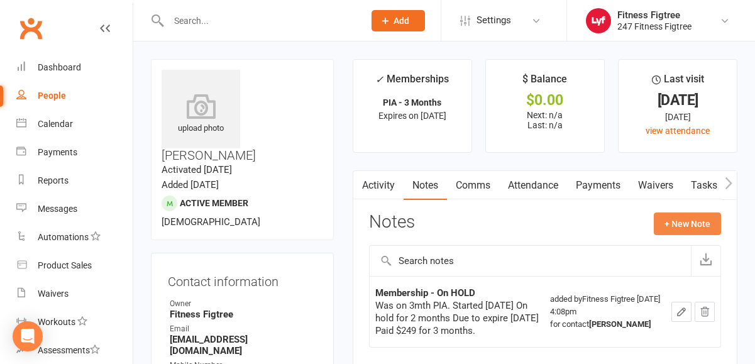
click at [680, 224] on button "+ New Note" at bounding box center [686, 223] width 67 height 23
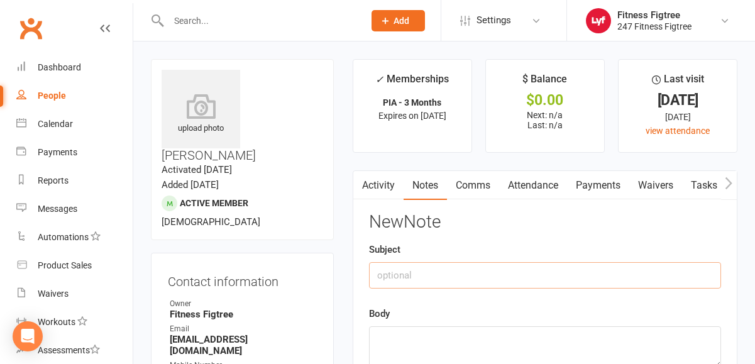
click at [444, 274] on input "text" at bounding box center [545, 275] width 352 height 26
type input "Membership Renewal"
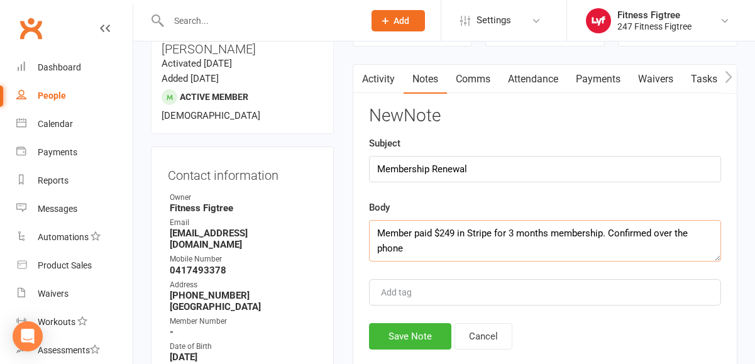
scroll to position [224, 0]
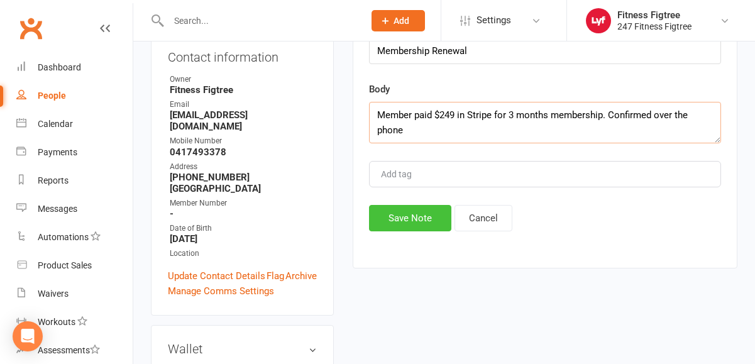
type textarea "Member paid $249 in Stripe for 3 months membership. Confirmed over the phone"
click at [384, 218] on button "Save Note" at bounding box center [410, 218] width 82 height 26
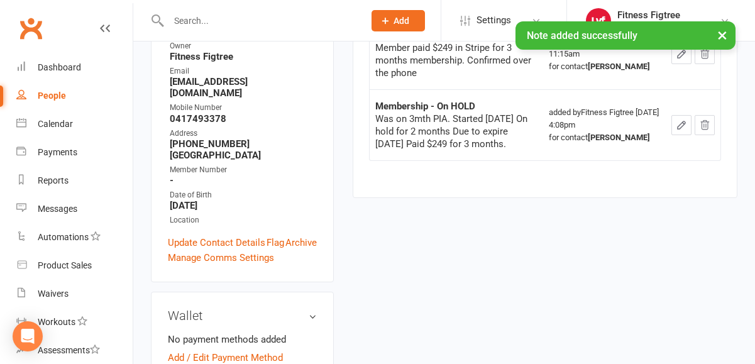
scroll to position [0, 0]
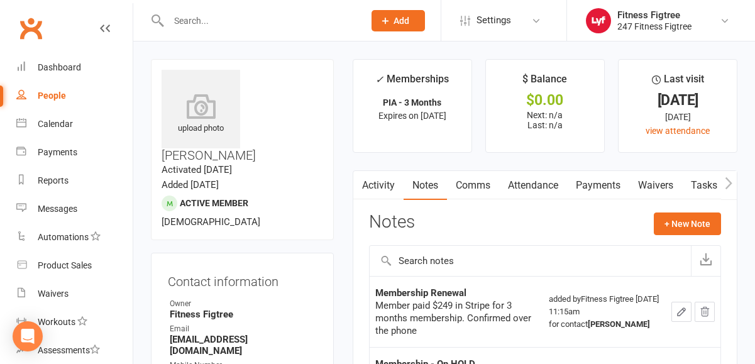
click at [477, 192] on link "Comms" at bounding box center [473, 185] width 52 height 29
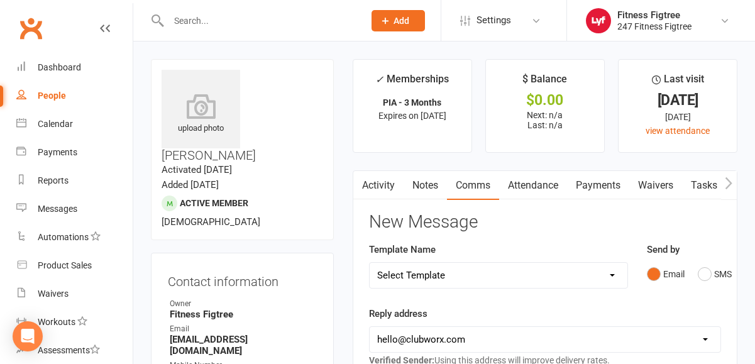
click at [700, 251] on div "Send by Email SMS" at bounding box center [683, 264] width 74 height 44
click at [707, 283] on button "SMS" at bounding box center [714, 274] width 34 height 24
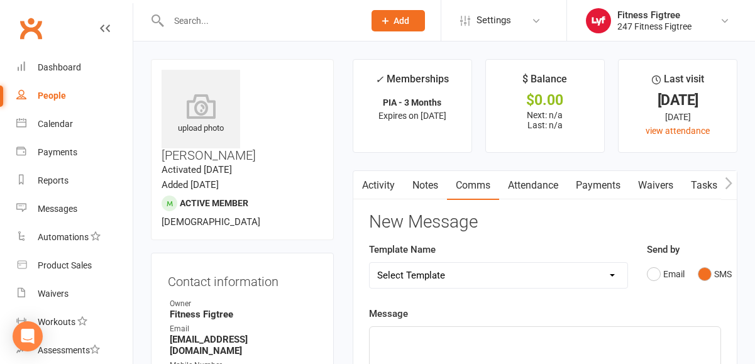
click at [420, 336] on p "﻿" at bounding box center [544, 337] width 335 height 15
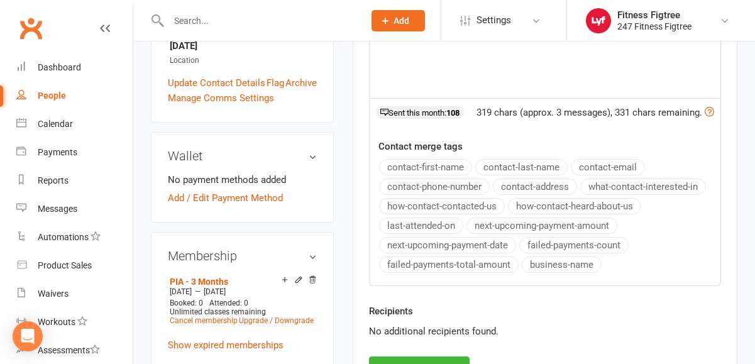
scroll to position [567, 0]
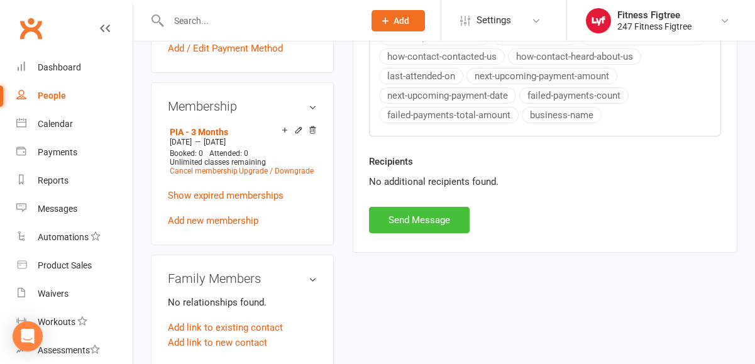
click at [390, 219] on button "Send Message" at bounding box center [419, 220] width 101 height 26
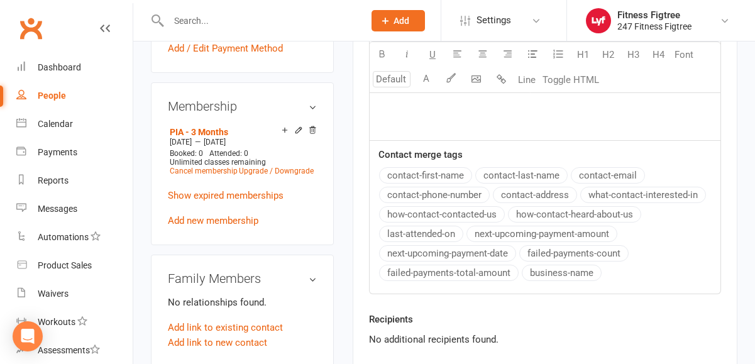
click at [184, 28] on input "text" at bounding box center [260, 21] width 190 height 18
paste input "jimneal701948@gmail.com"
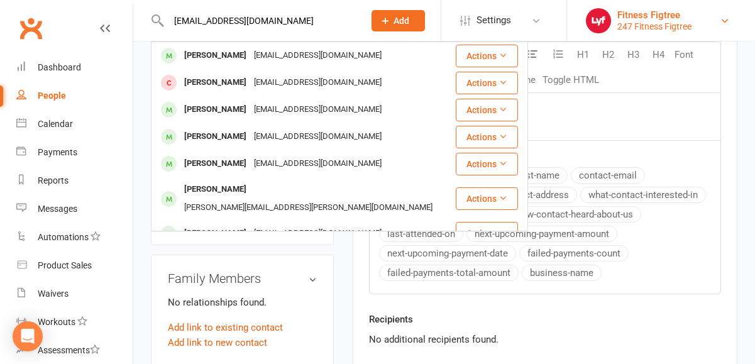
type input "jimneal701948@gmail.com"
click at [727, 14] on link "Fitness Figtree 247 Fitness Figtree" at bounding box center [661, 20] width 150 height 25
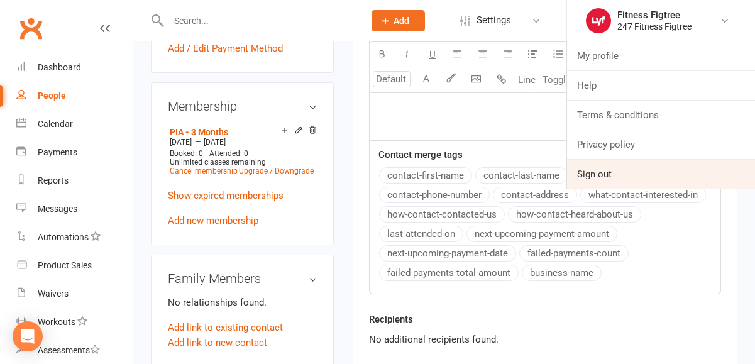
click at [655, 177] on link "Sign out" at bounding box center [661, 174] width 188 height 29
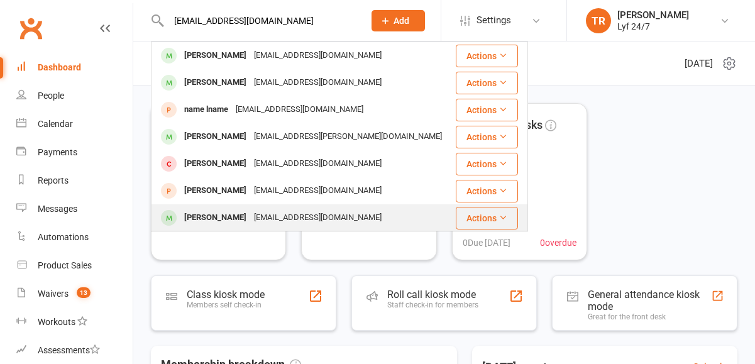
type input "jimneal701948@gmail.com"
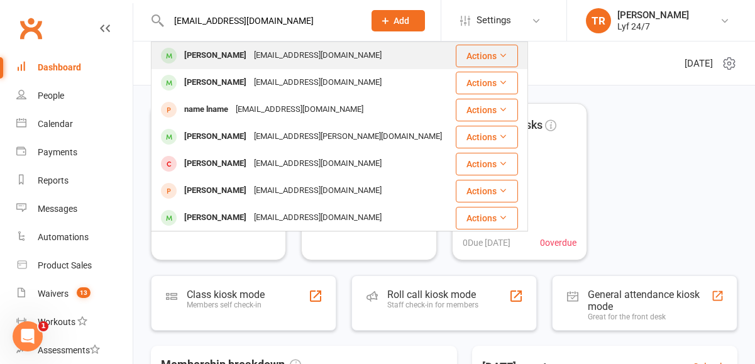
click at [217, 63] on div "Joshua Neal" at bounding box center [215, 55] width 70 height 18
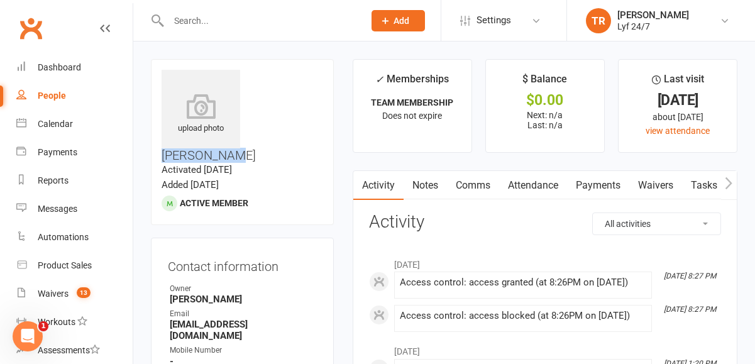
drag, startPoint x: 320, startPoint y: 74, endPoint x: 251, endPoint y: 74, distance: 68.5
click at [251, 74] on h3 "Joshua Neal" at bounding box center [241, 116] width 161 height 92
copy h3 "Joshua Neal"
click at [187, 39] on div at bounding box center [253, 20] width 204 height 41
click at [194, 25] on input "text" at bounding box center [260, 21] width 190 height 18
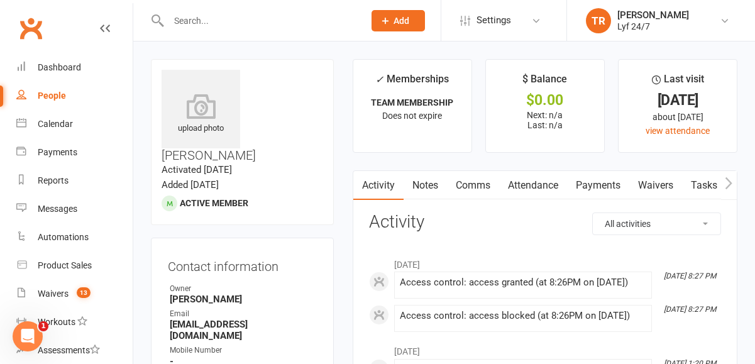
paste input "James Neal"
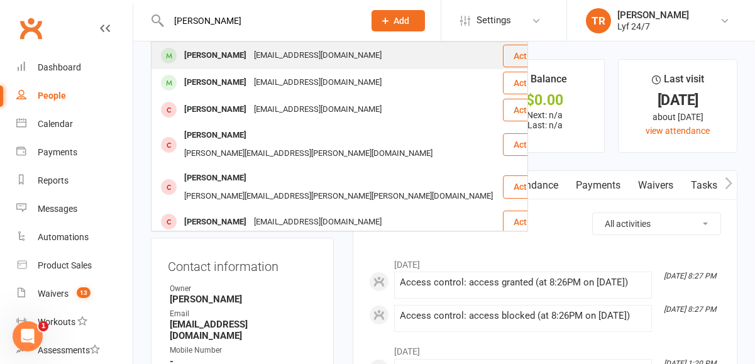
type input "James Neal"
click at [207, 48] on div "James Neal" at bounding box center [215, 55] width 70 height 18
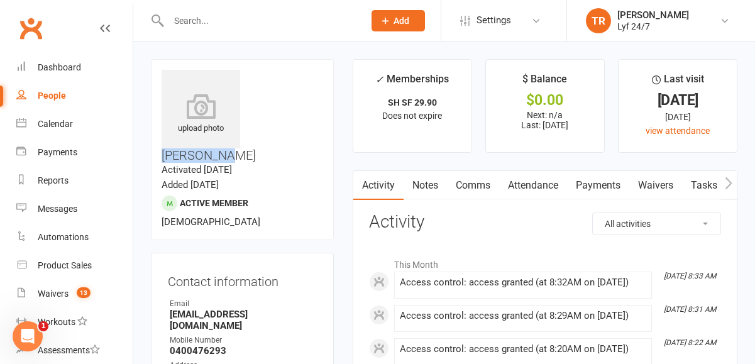
drag, startPoint x: 317, startPoint y: 74, endPoint x: 248, endPoint y: 74, distance: 69.1
click at [248, 74] on h3 "James Neal" at bounding box center [241, 116] width 161 height 92
copy h3 "James Neal"
click at [275, 31] on div at bounding box center [253, 20] width 204 height 41
click at [278, 21] on input "text" at bounding box center [260, 21] width 190 height 18
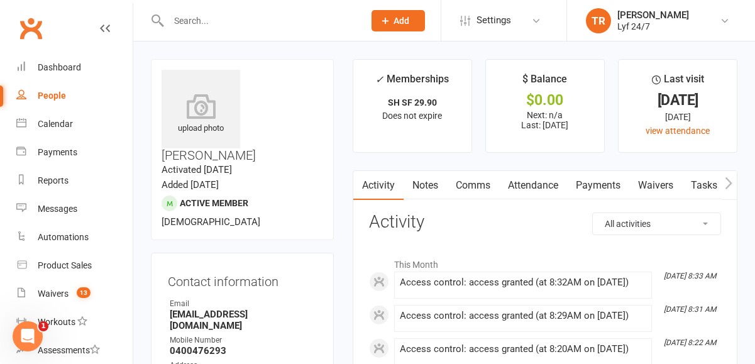
paste input "Tony Togiola Luapo"
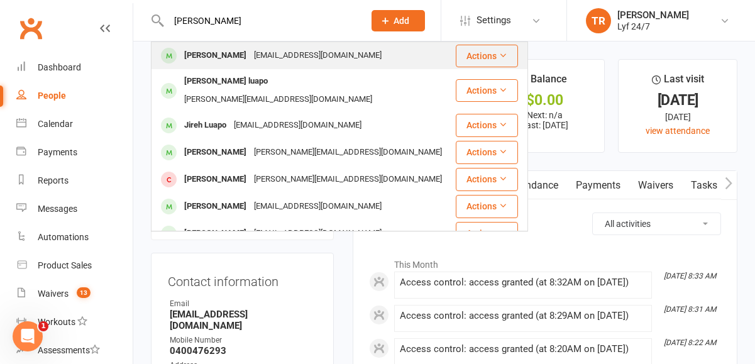
type input "Tony Togiola Luapo"
click at [226, 59] on div "Tony Togiola Luapo" at bounding box center [215, 55] width 70 height 18
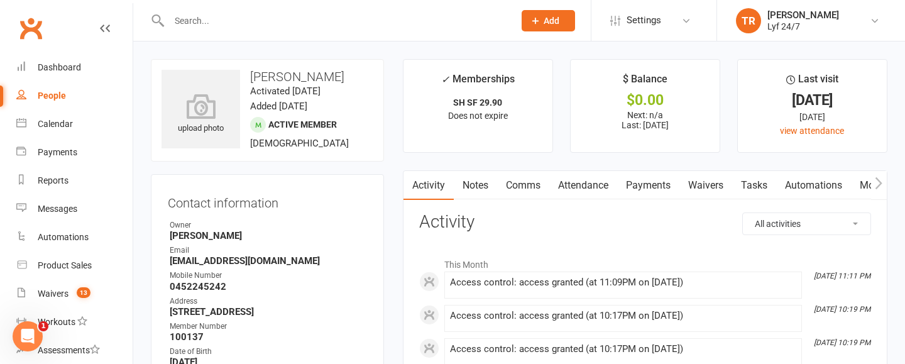
click at [293, 25] on input "text" at bounding box center [335, 21] width 340 height 18
paste input "thummakranthi40283@gmail.com"
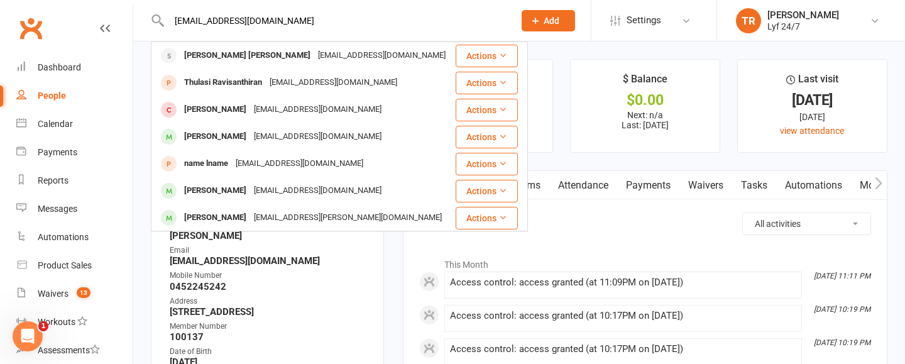
drag, startPoint x: 317, startPoint y: 21, endPoint x: 172, endPoint y: 18, distance: 145.2
click at [171, 18] on input "thummakranthi40283@gmail.com" at bounding box center [335, 21] width 340 height 18
paste input "esthersrhfraser"
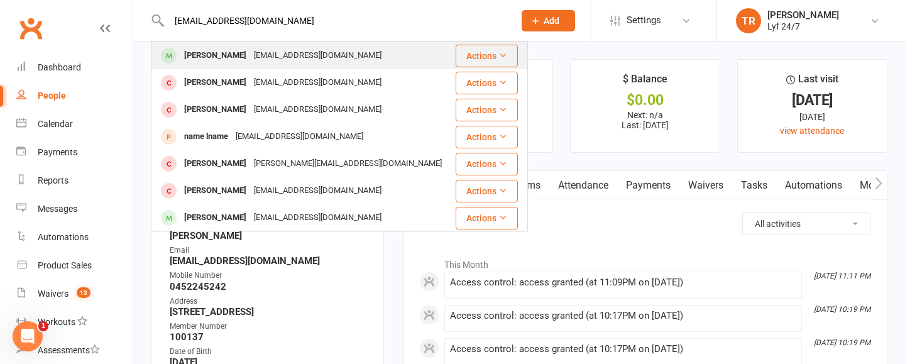
type input "esthersrhfraser@gmail.com"
click at [210, 51] on div "Esther Fraser" at bounding box center [215, 55] width 70 height 18
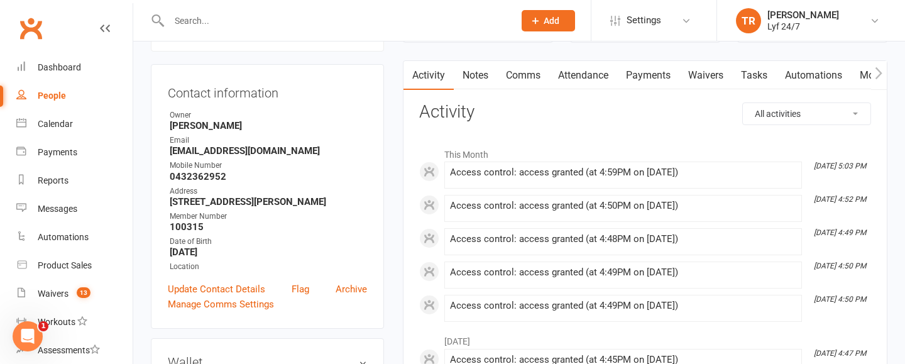
scroll to position [112, 0]
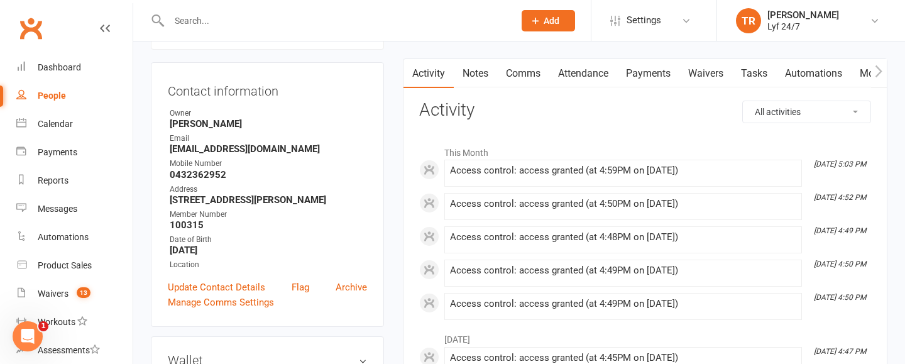
click at [245, 26] on input "text" at bounding box center [335, 21] width 340 height 18
paste input "juvyjuvy86@gmail.com"
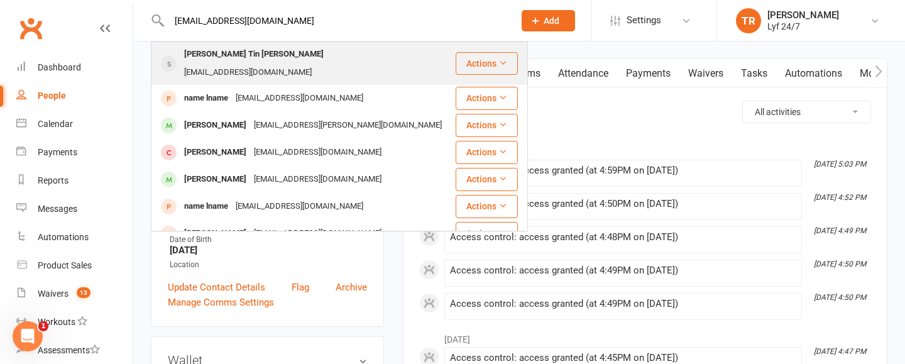
type input "juvyjuvy86@gmail.com"
click at [194, 55] on div "Maung Tin maung" at bounding box center [253, 54] width 147 height 18
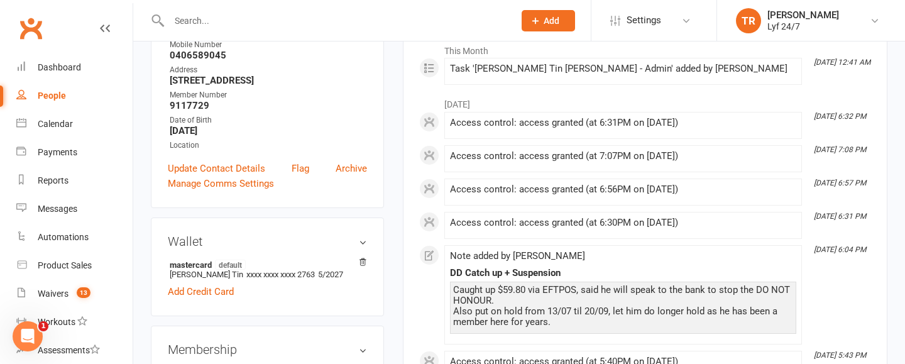
scroll to position [215, 0]
click at [258, 29] on div at bounding box center [328, 20] width 354 height 41
click at [262, 23] on input "text" at bounding box center [335, 21] width 340 height 18
paste input "Meghapunj@gmail.com"
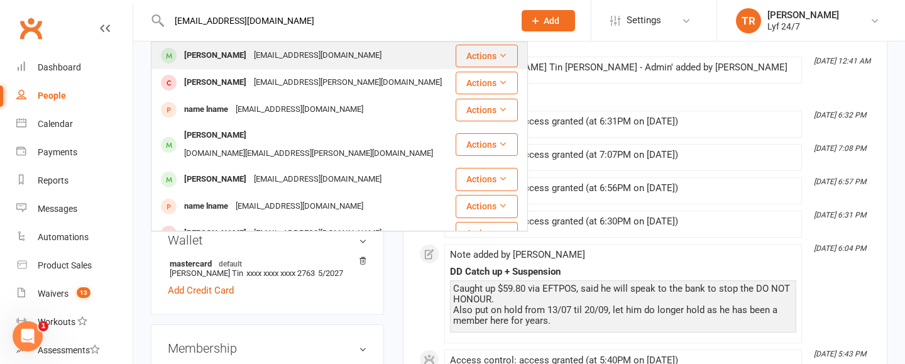
type input "Meghapunj@gmail.com"
click at [216, 59] on div "Megha Punj" at bounding box center [215, 55] width 70 height 18
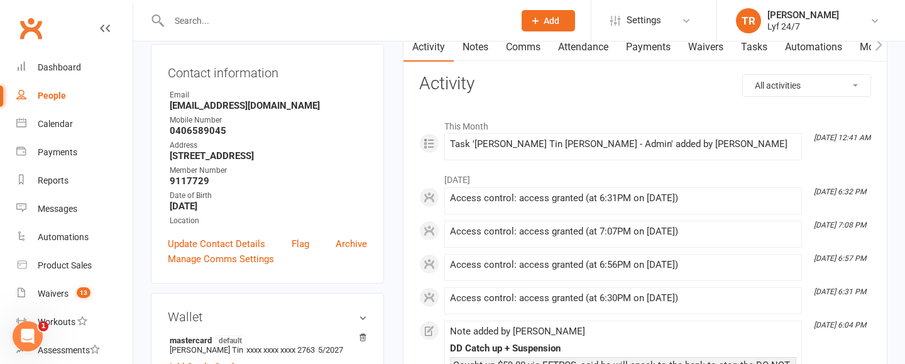
scroll to position [138, 0]
click at [646, 148] on div "Task 'Maung Tin maung - Admin' added by Shali Thevarasan" at bounding box center [623, 144] width 346 height 11
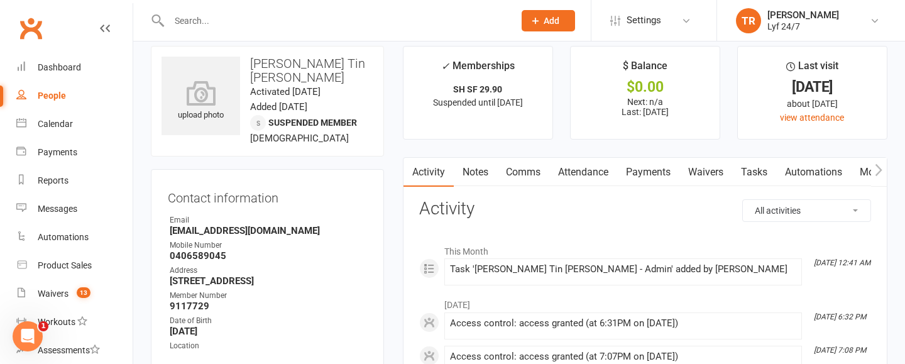
scroll to position [14, 0]
click at [754, 173] on link "Tasks" at bounding box center [754, 170] width 44 height 29
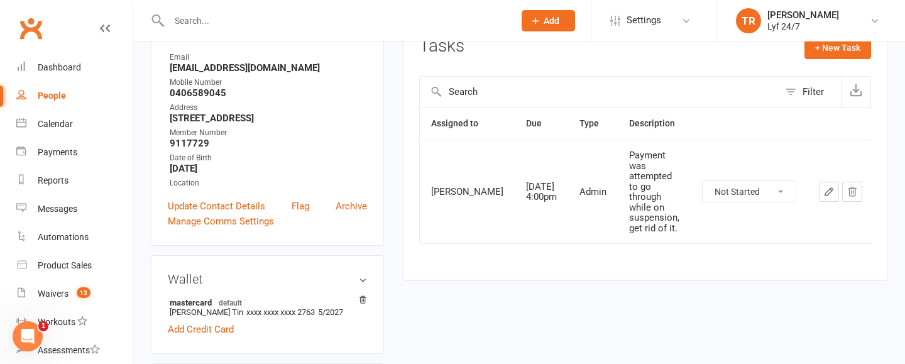
scroll to position [175, 0]
click at [354, 18] on input "text" at bounding box center [335, 21] width 340 height 18
paste input "Meghapunj@gmail.com"
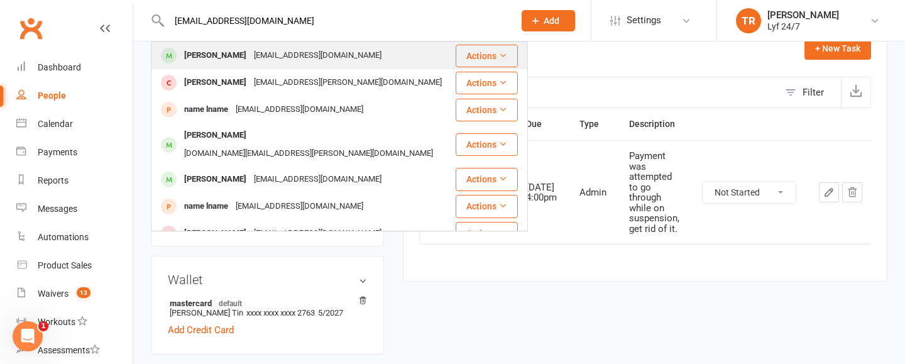
type input "Meghapunj@gmail.com"
click at [206, 67] on div "Megha Punj Meghapunj@gmail.com" at bounding box center [303, 56] width 302 height 26
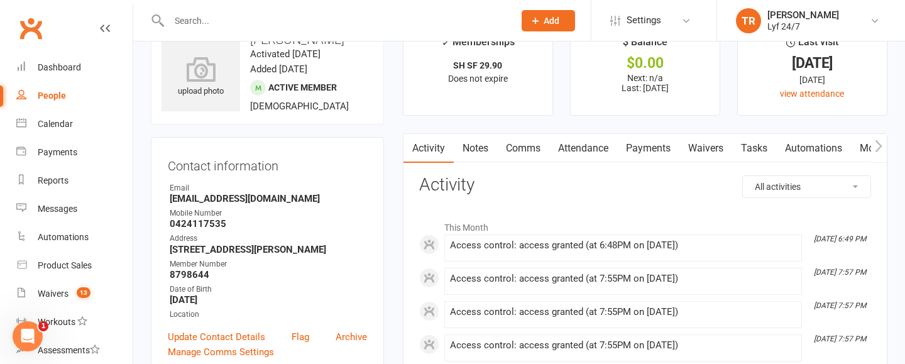
scroll to position [25, 0]
